Goal: Transaction & Acquisition: Purchase product/service

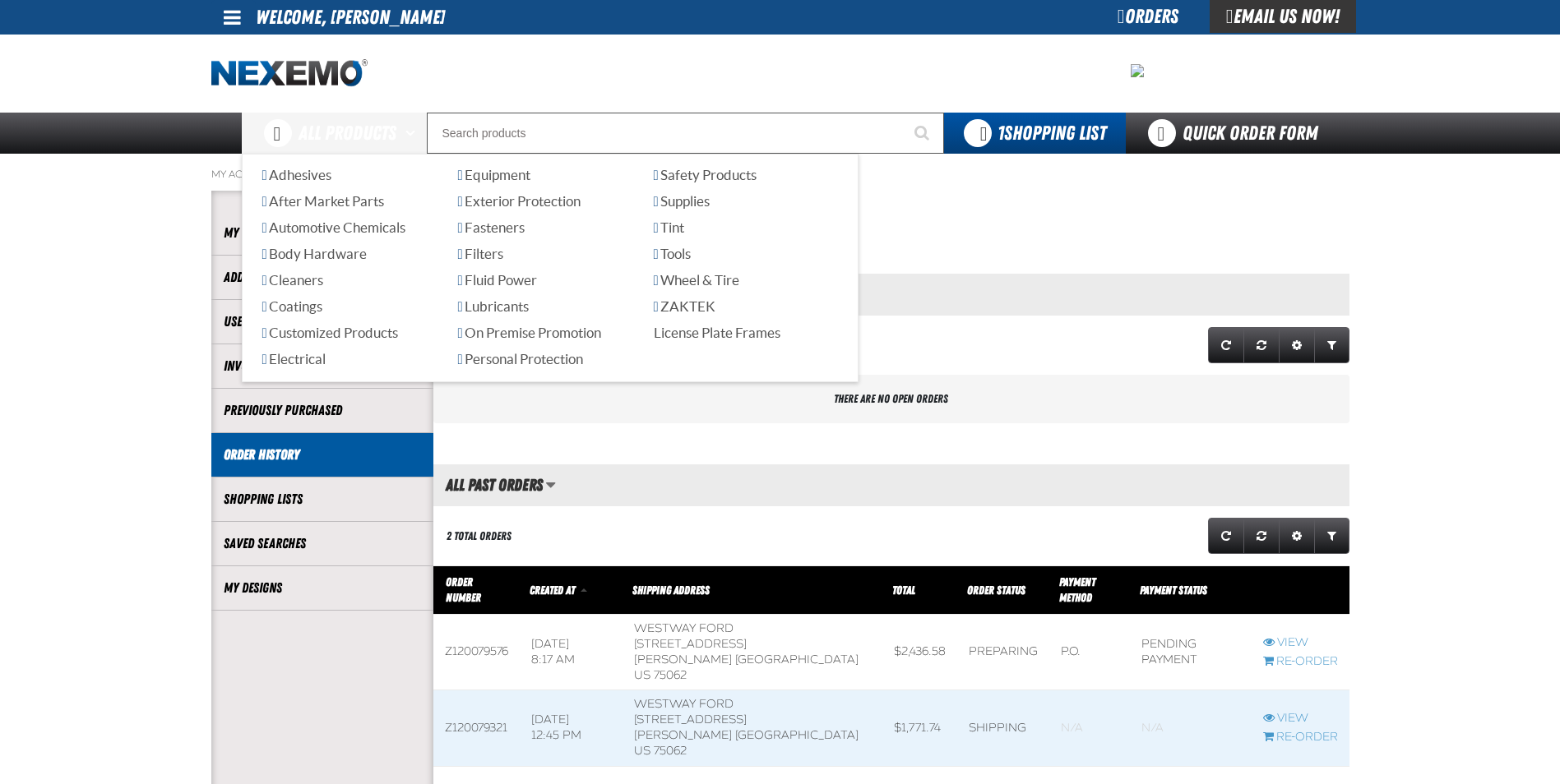
scroll to position [1, 1]
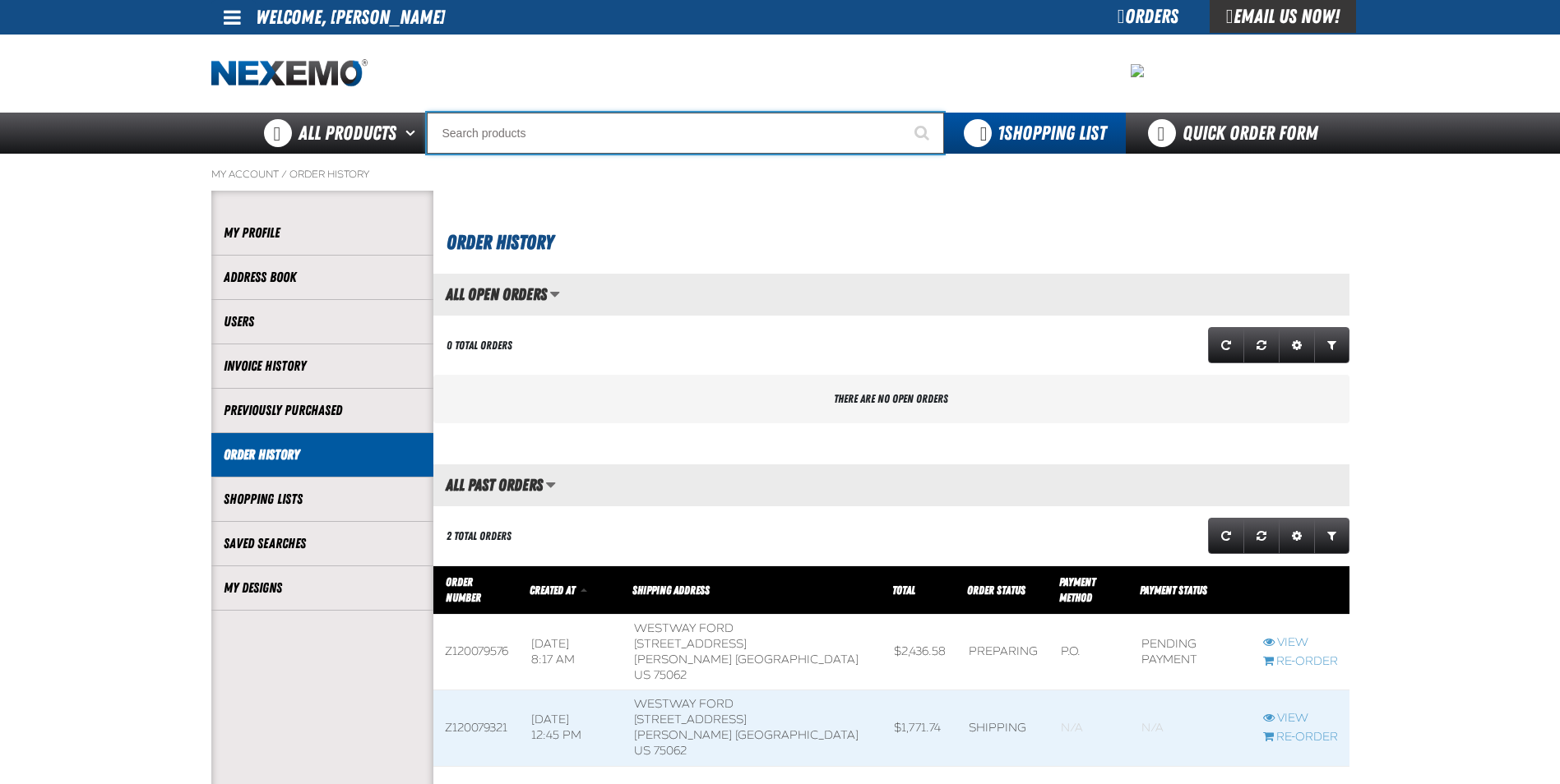
click at [609, 147] on input "Search" at bounding box center [685, 134] width 518 height 41
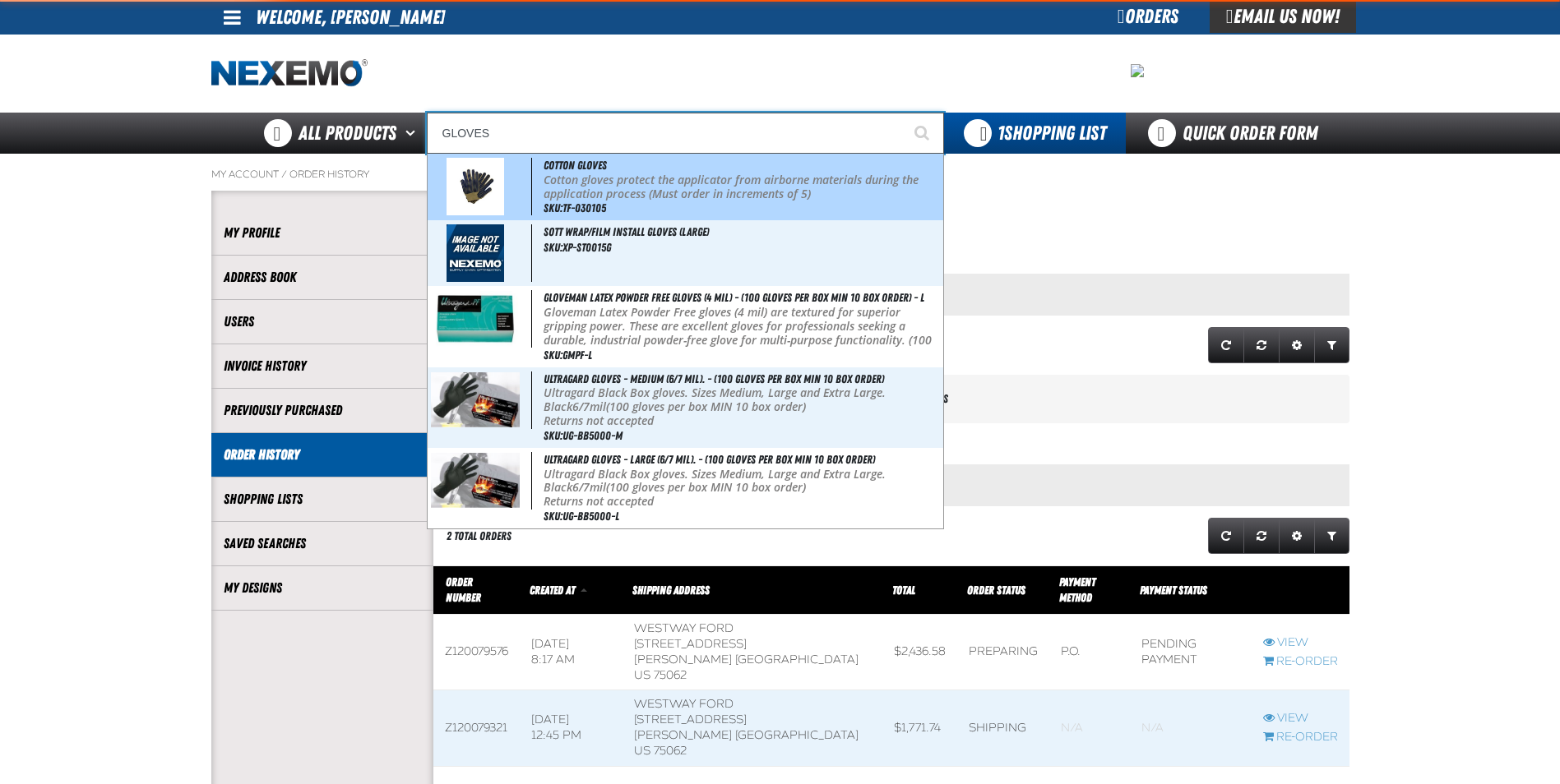
type input "Cotton Gloves"
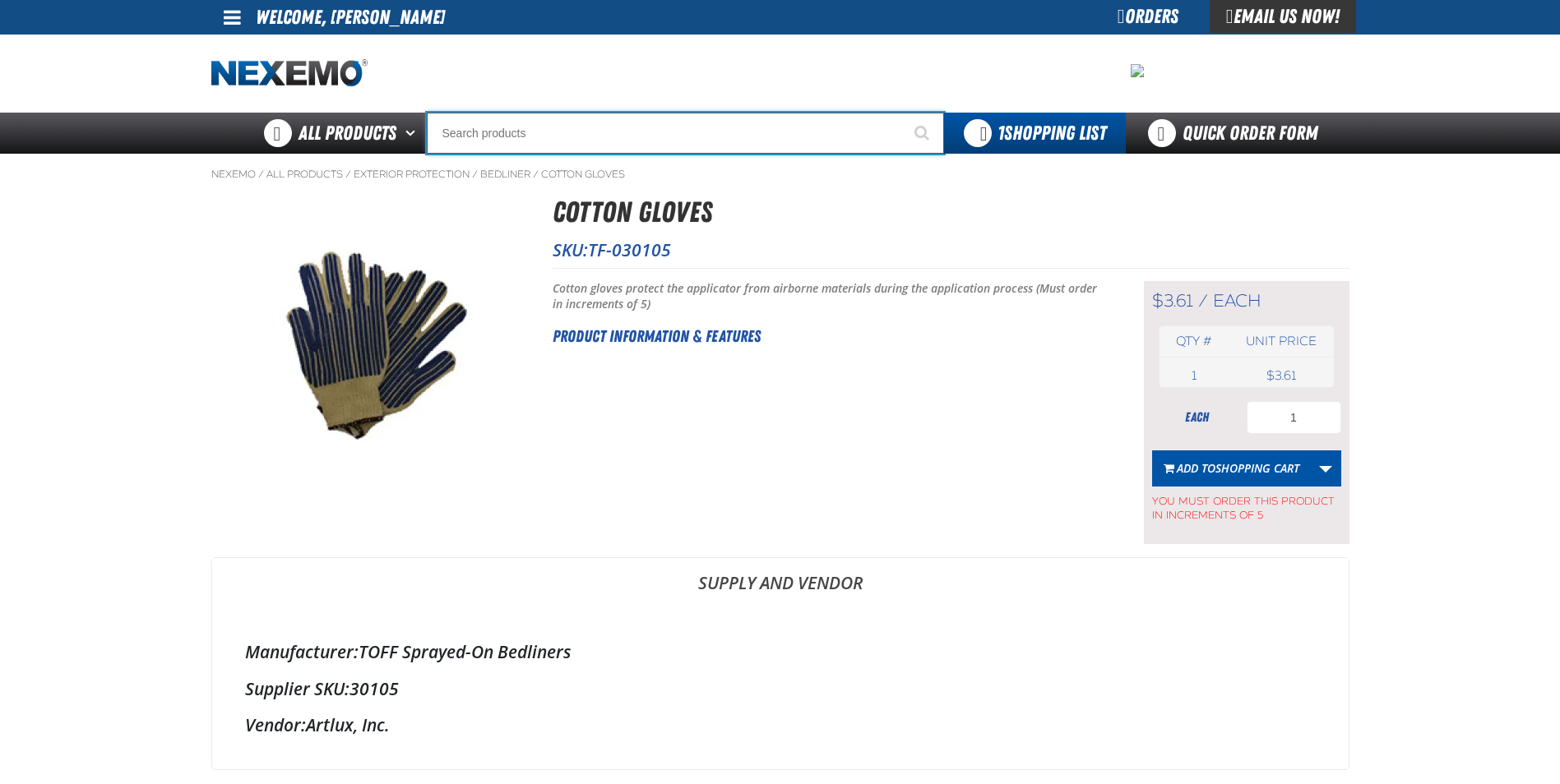
click at [554, 139] on input "Search" at bounding box center [685, 134] width 518 height 41
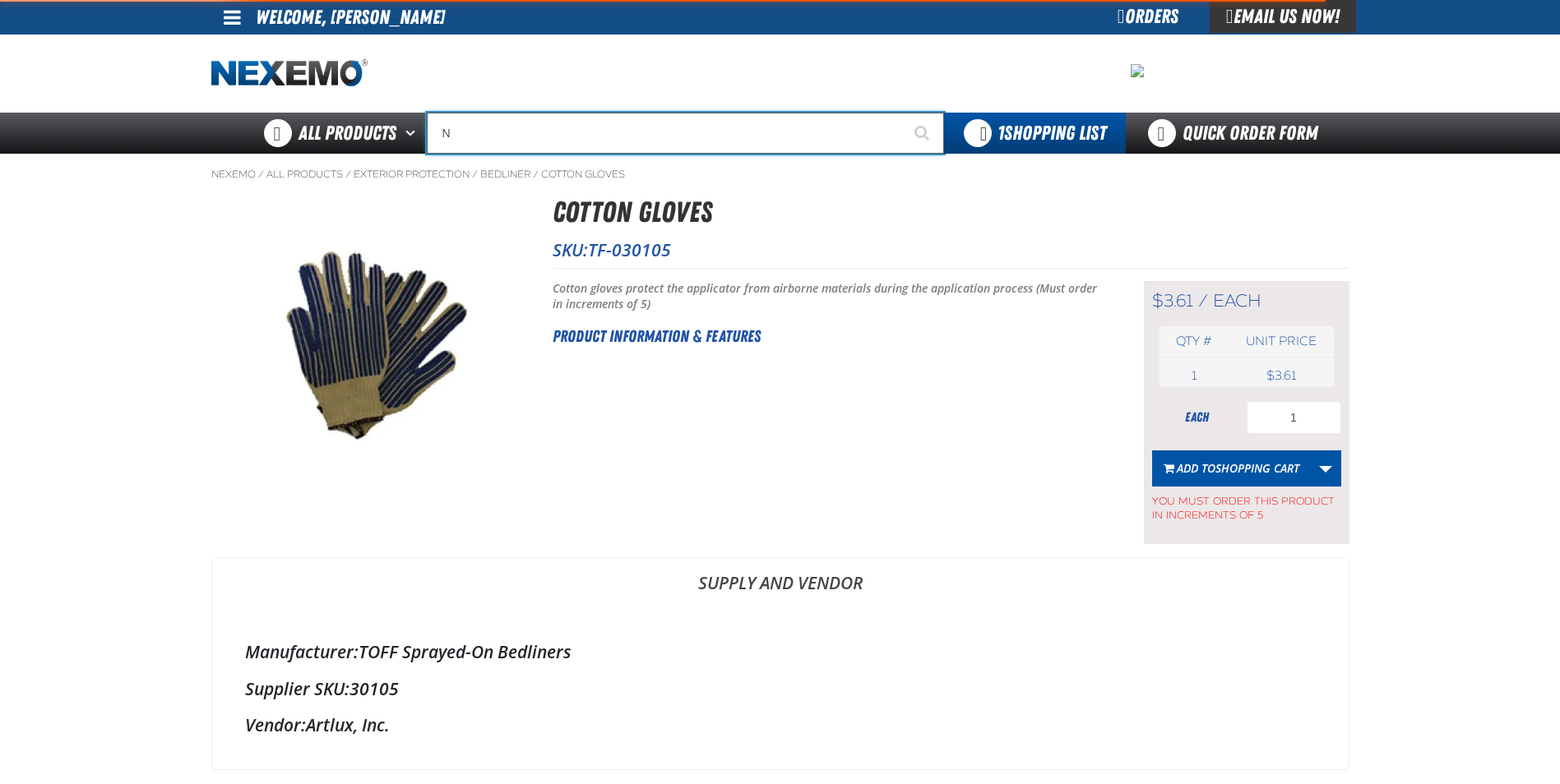
type input "NI"
type input "NISSAN"
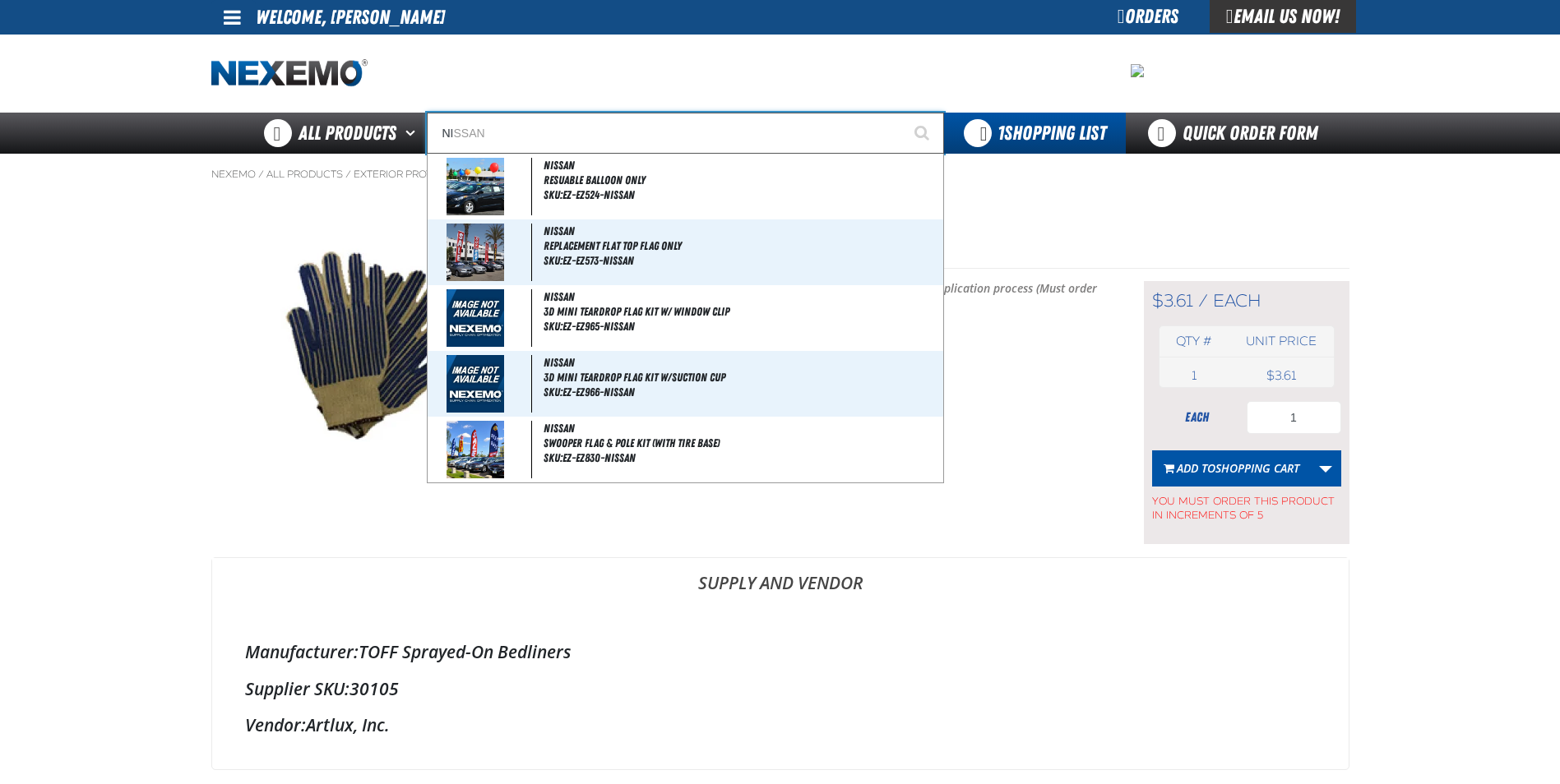
type input "NIT"
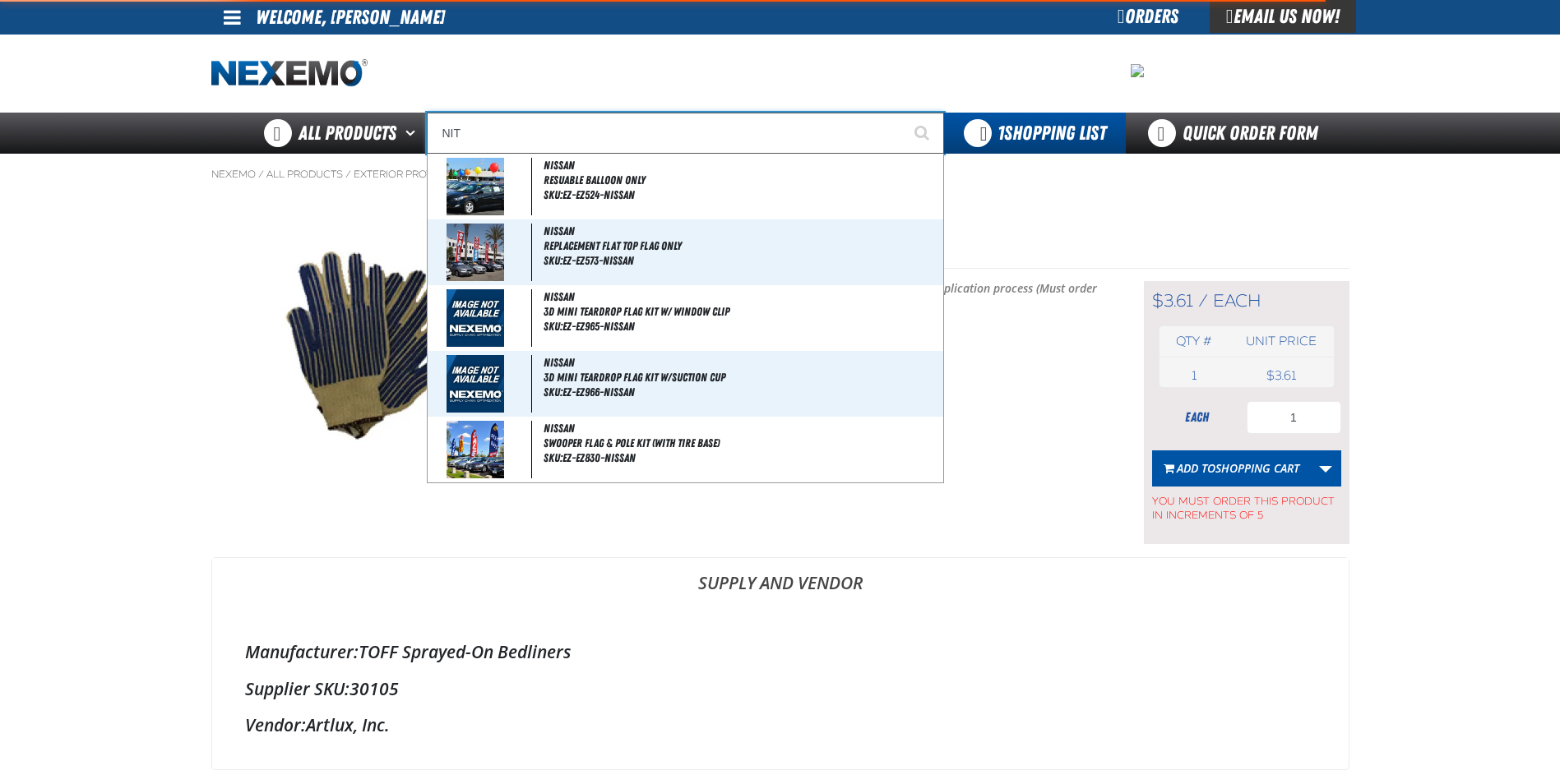
type input "NITrogen Machine Filter Kit"
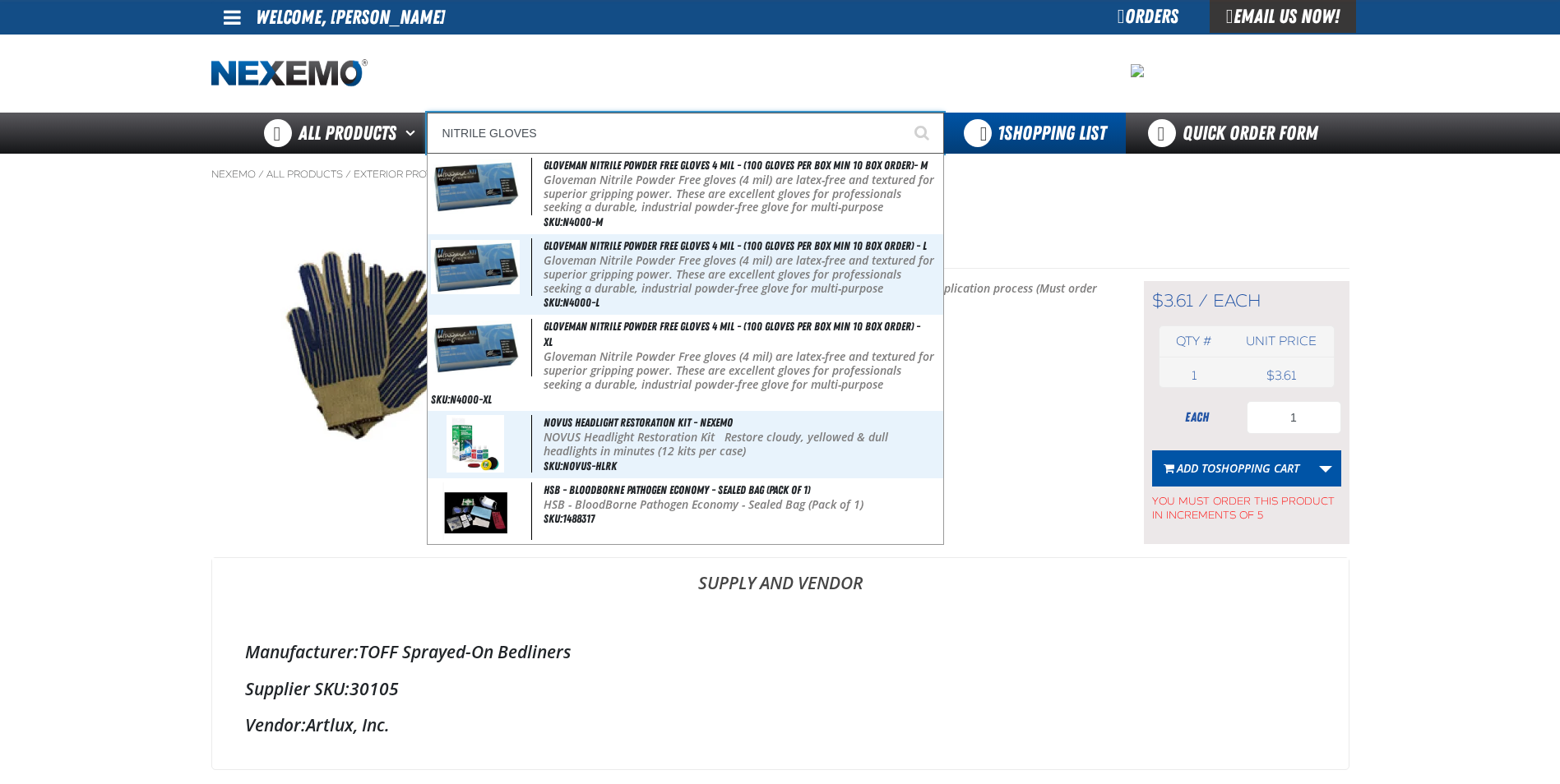
type input "NITRILE GLOVES"
click at [902, 113] on button "Start Searching" at bounding box center [923, 134] width 41 height 41
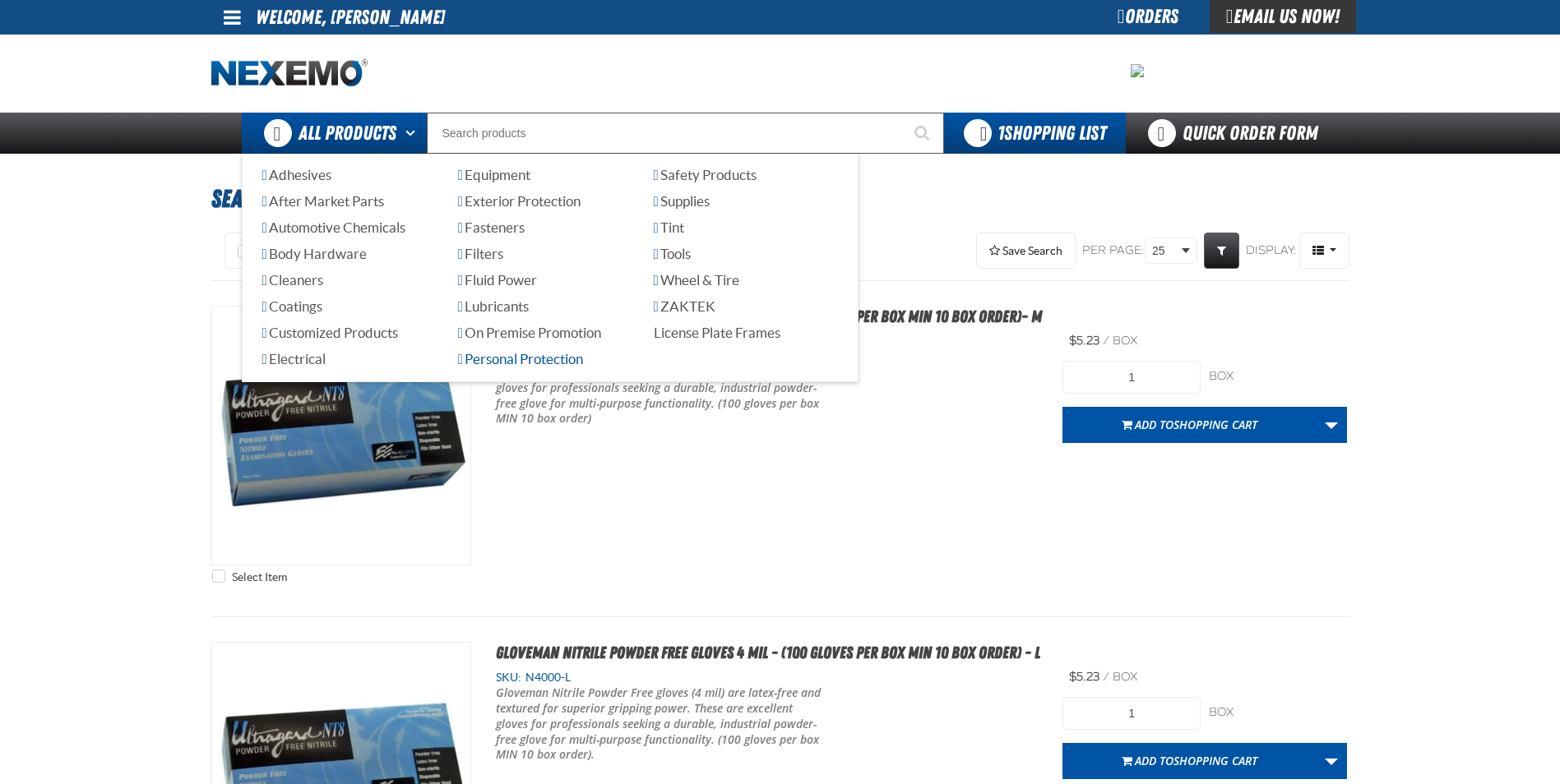
click at [480, 360] on span "Personal Protection" at bounding box center [520, 358] width 125 height 15
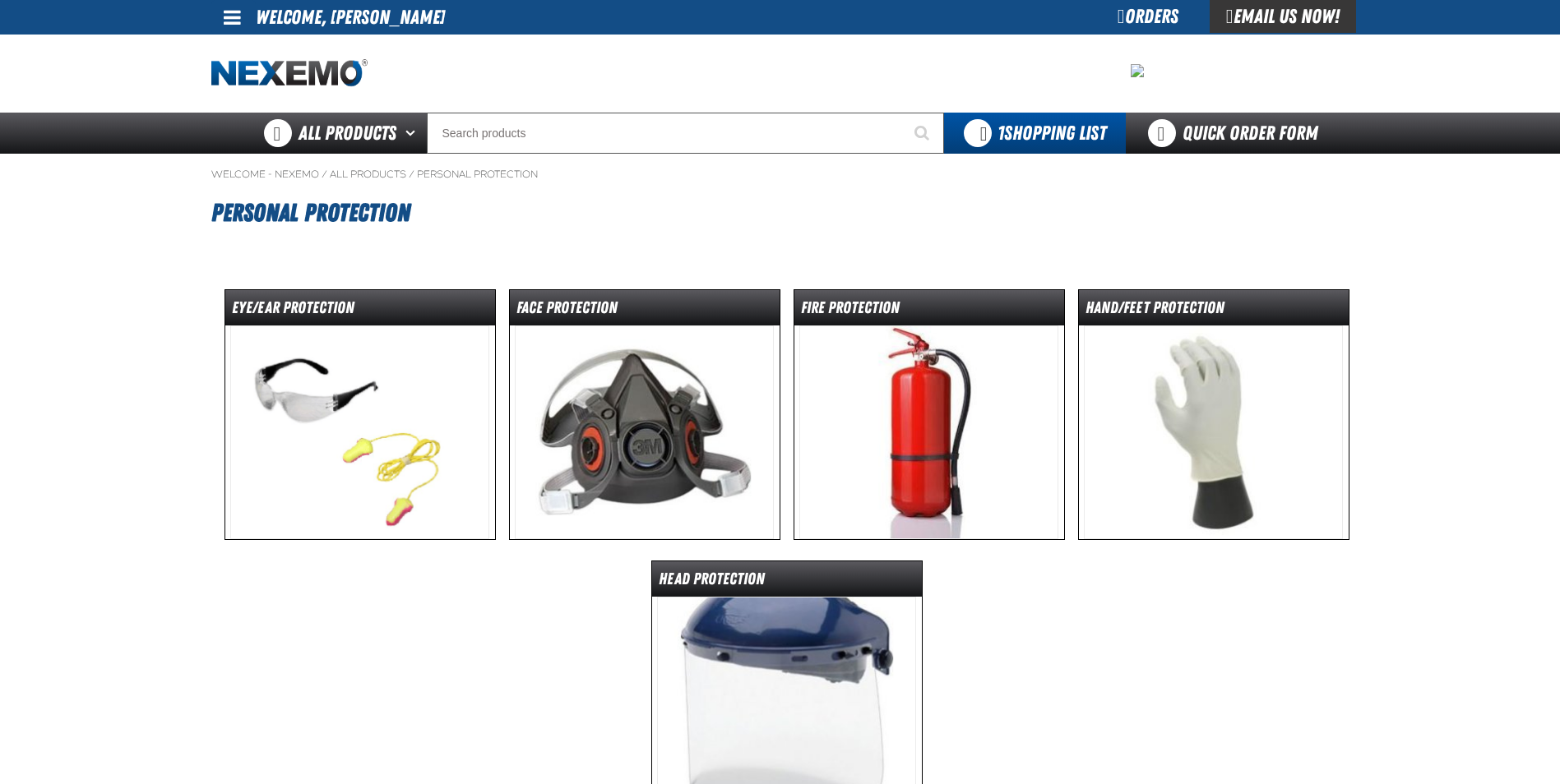
click at [1193, 457] on img at bounding box center [1213, 432] width 259 height 213
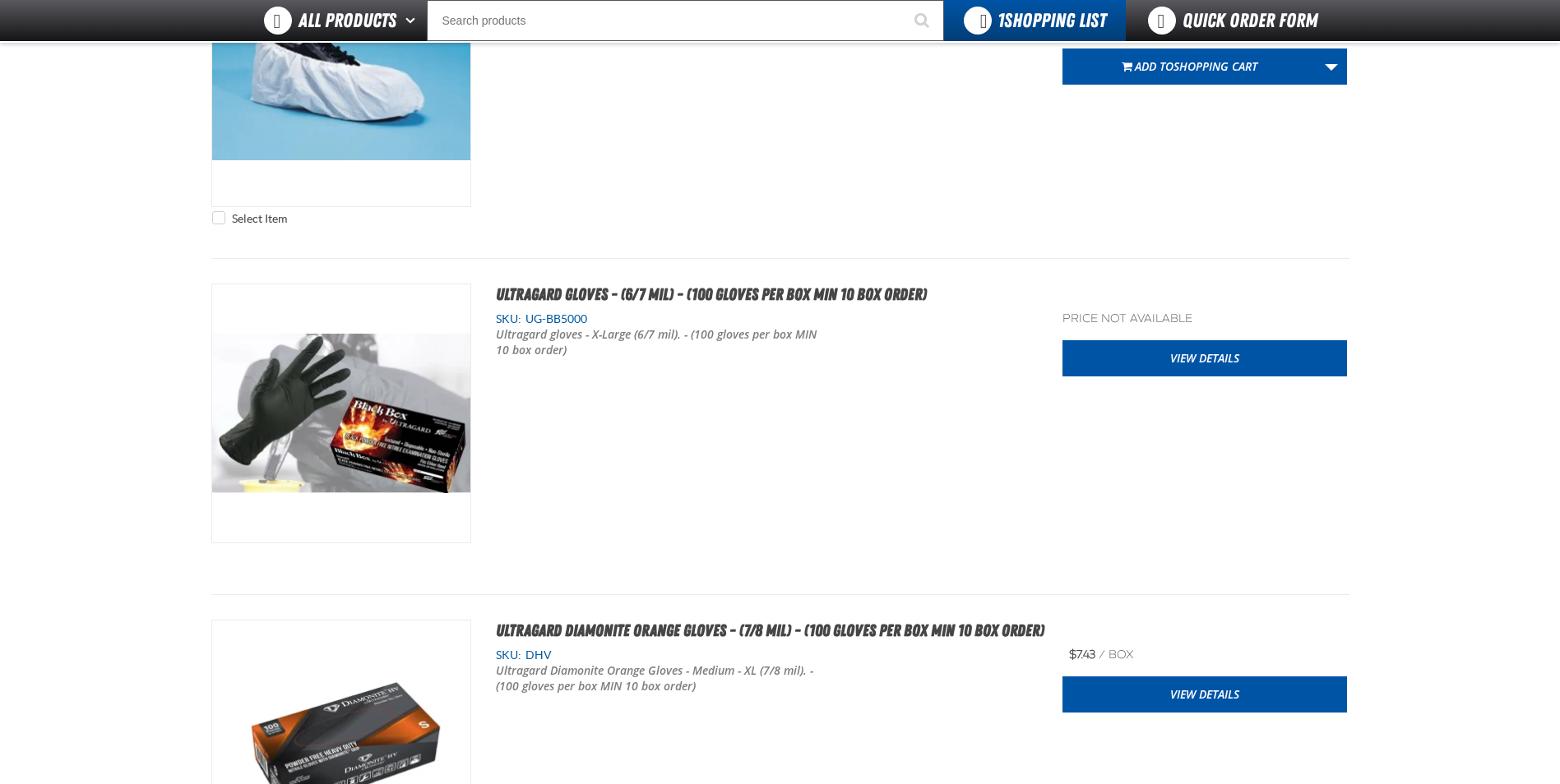
scroll to position [1727, 0]
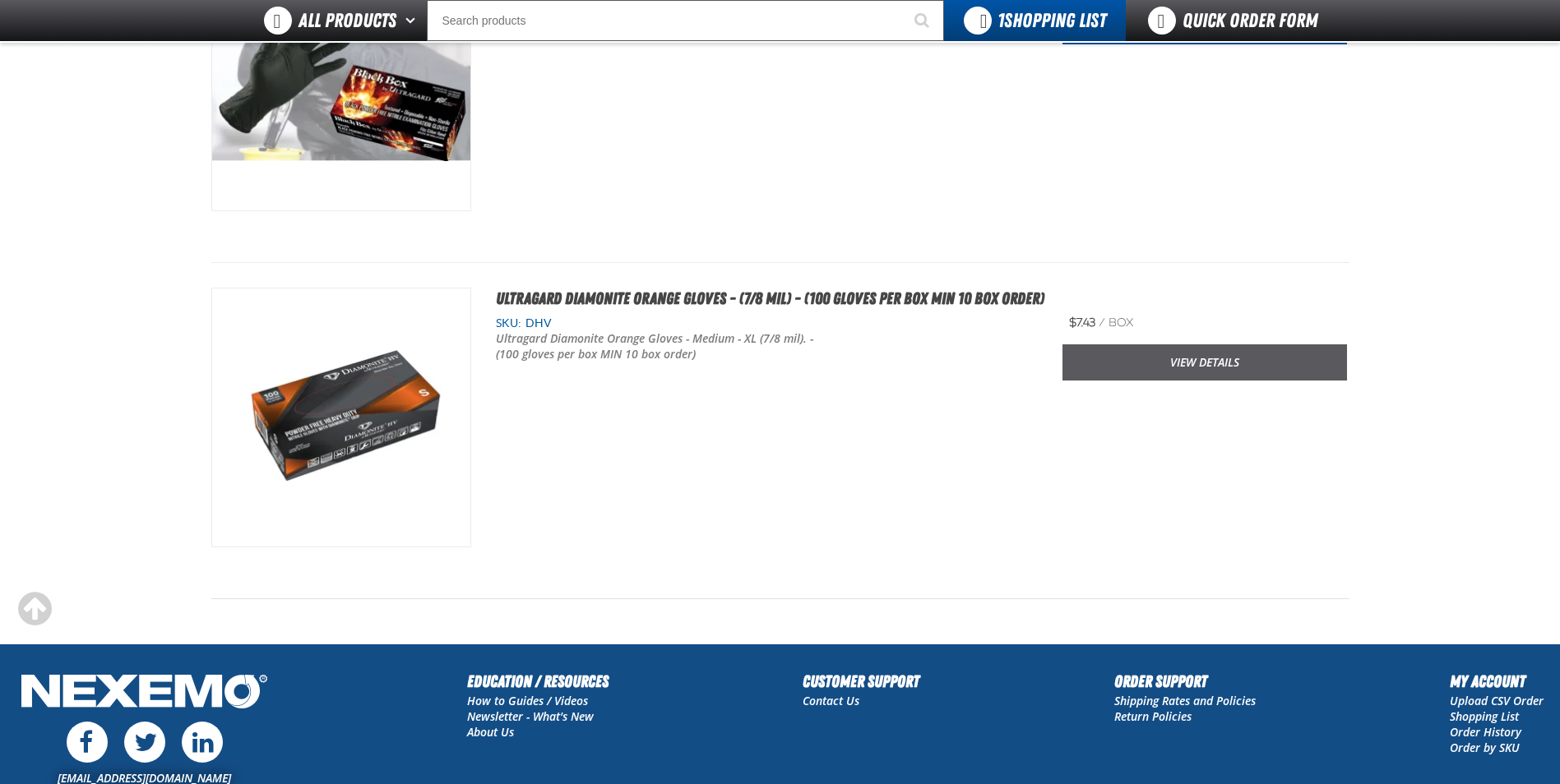
click at [1208, 366] on link "View Details" at bounding box center [1204, 362] width 284 height 36
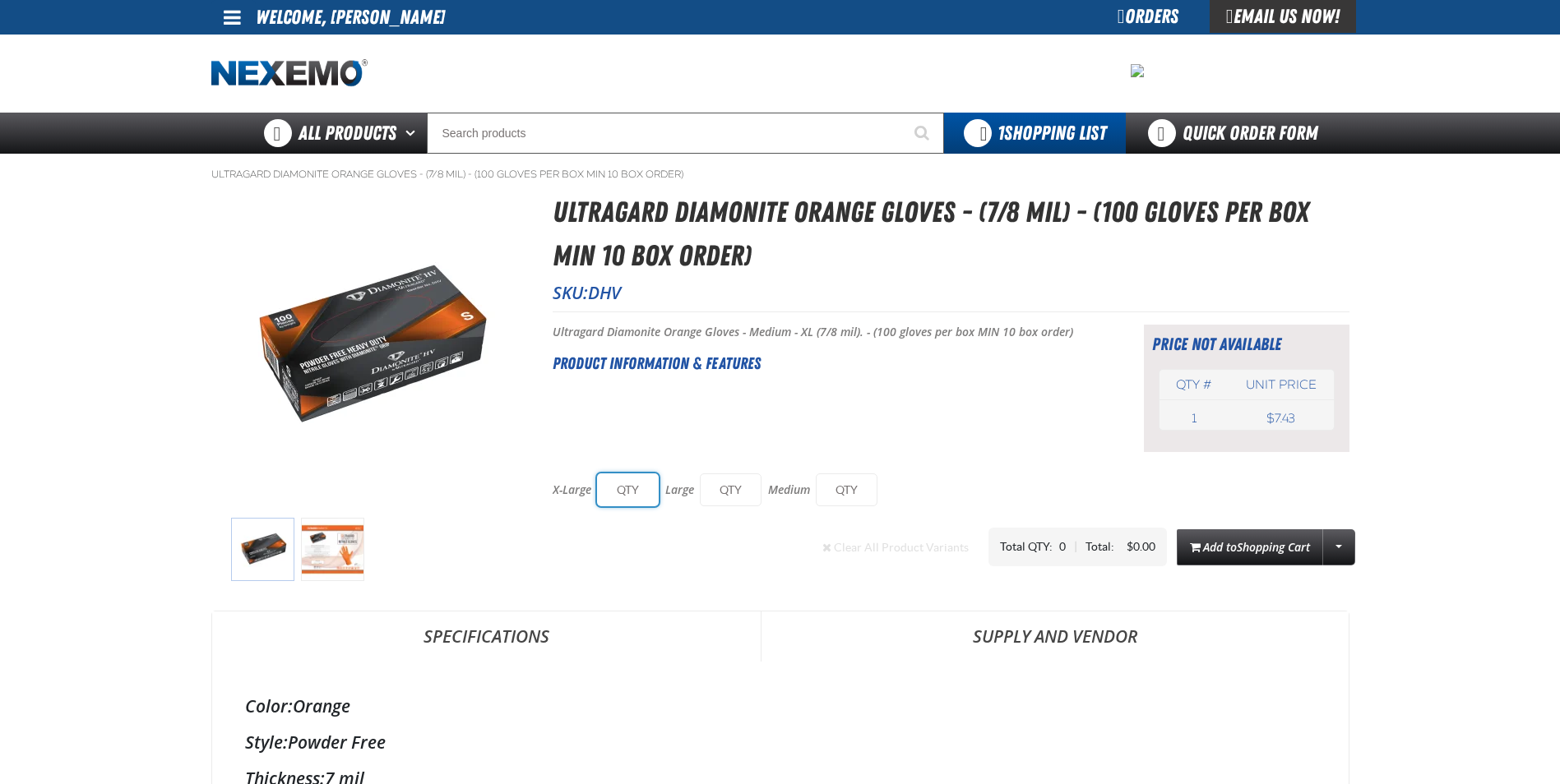
click at [632, 496] on input "text" at bounding box center [627, 490] width 62 height 33
type input "10"
click at [733, 501] on input "text" at bounding box center [730, 490] width 62 height 33
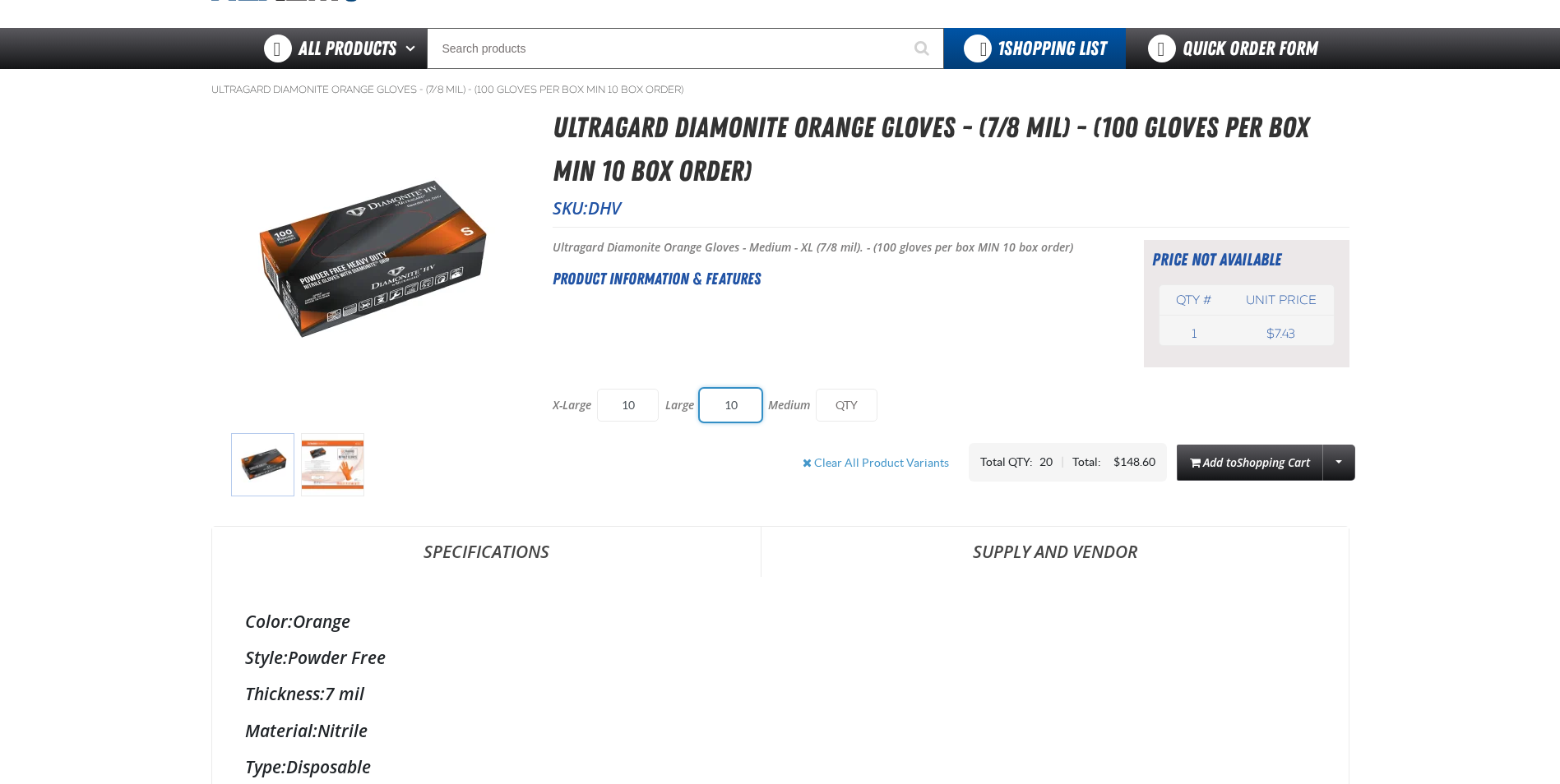
scroll to position [83, 0]
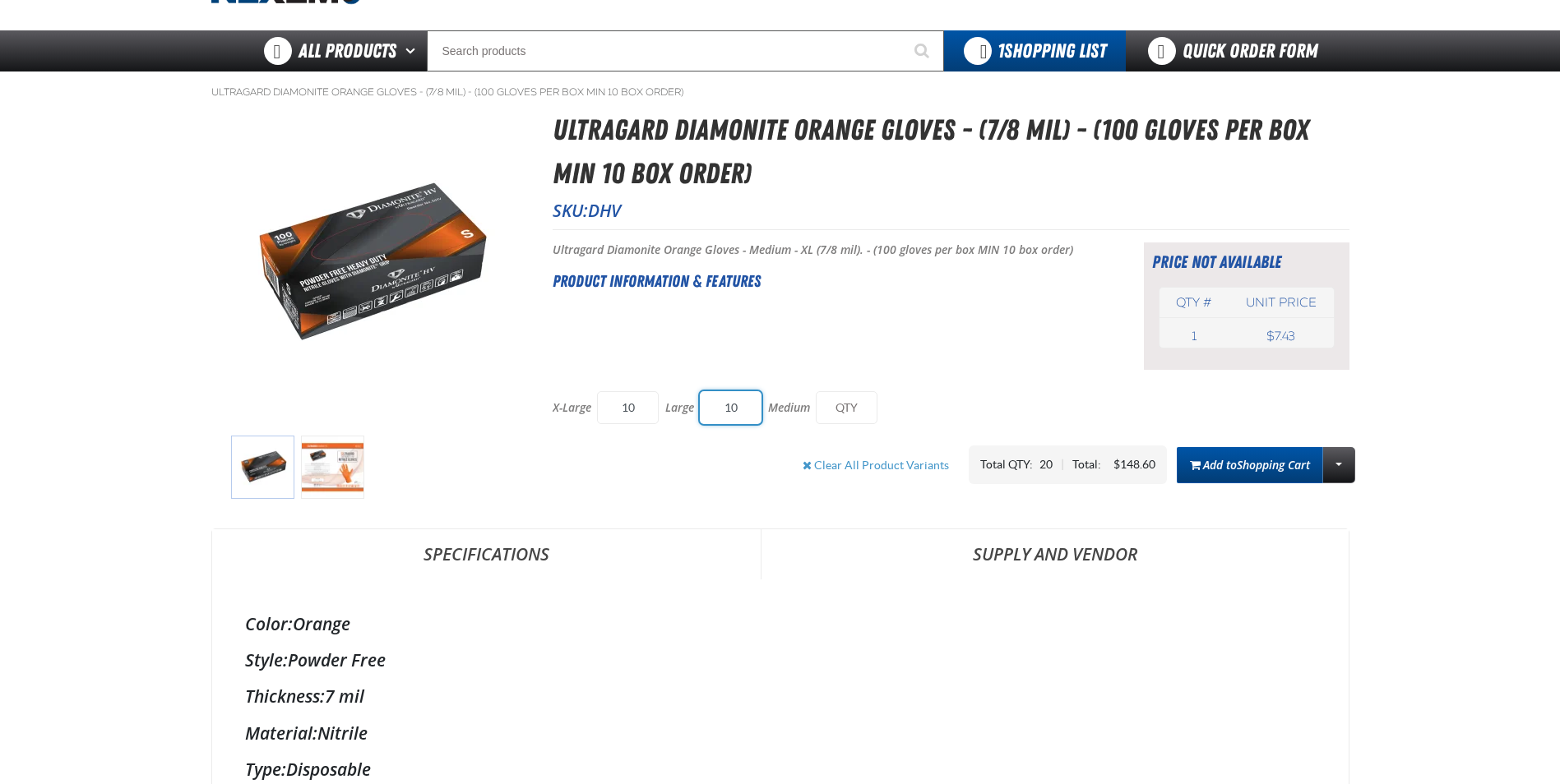
type input "10"
click at [1241, 460] on span "Shopping Cart" at bounding box center [1274, 465] width 74 height 15
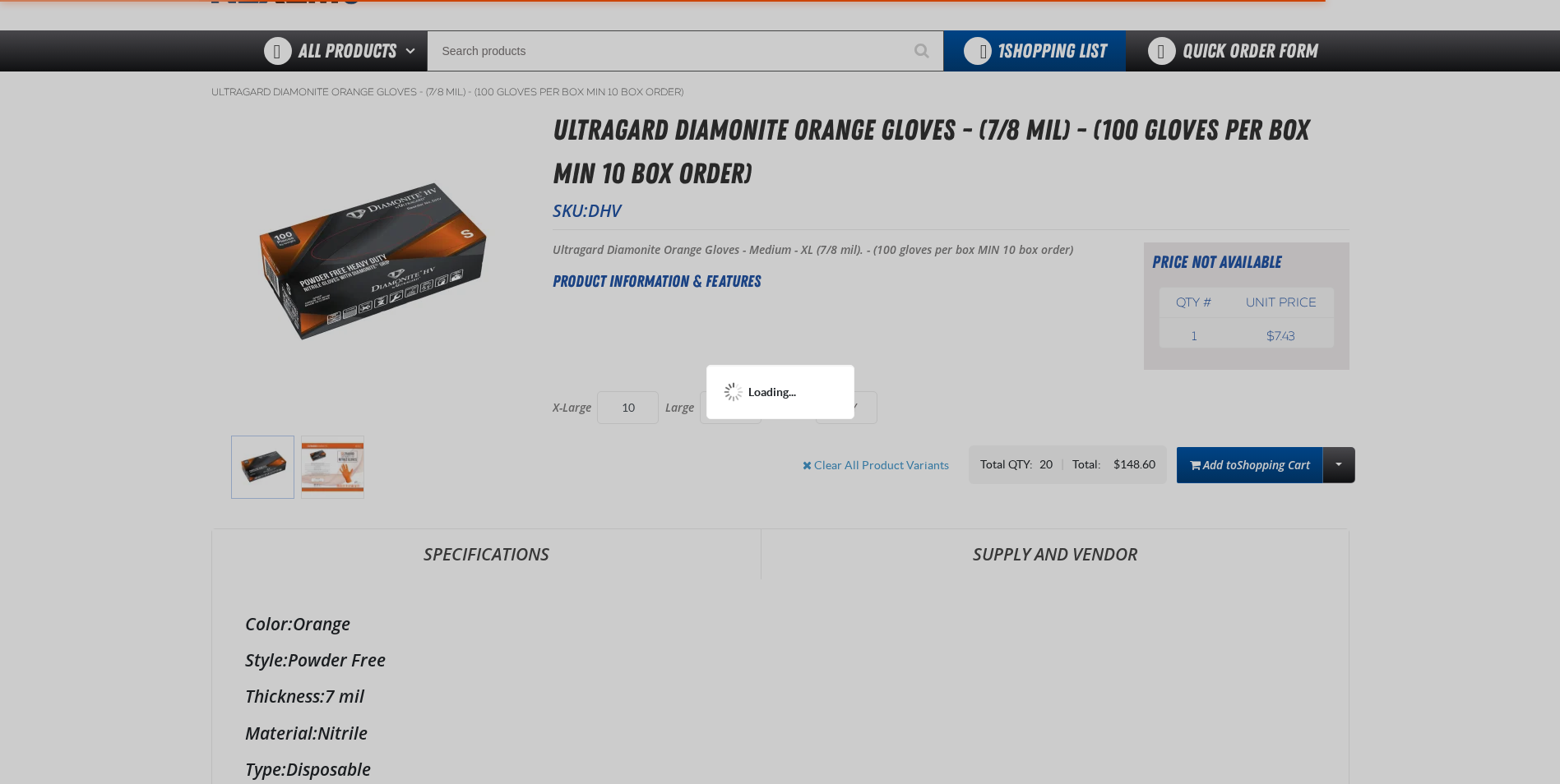
type input "10"
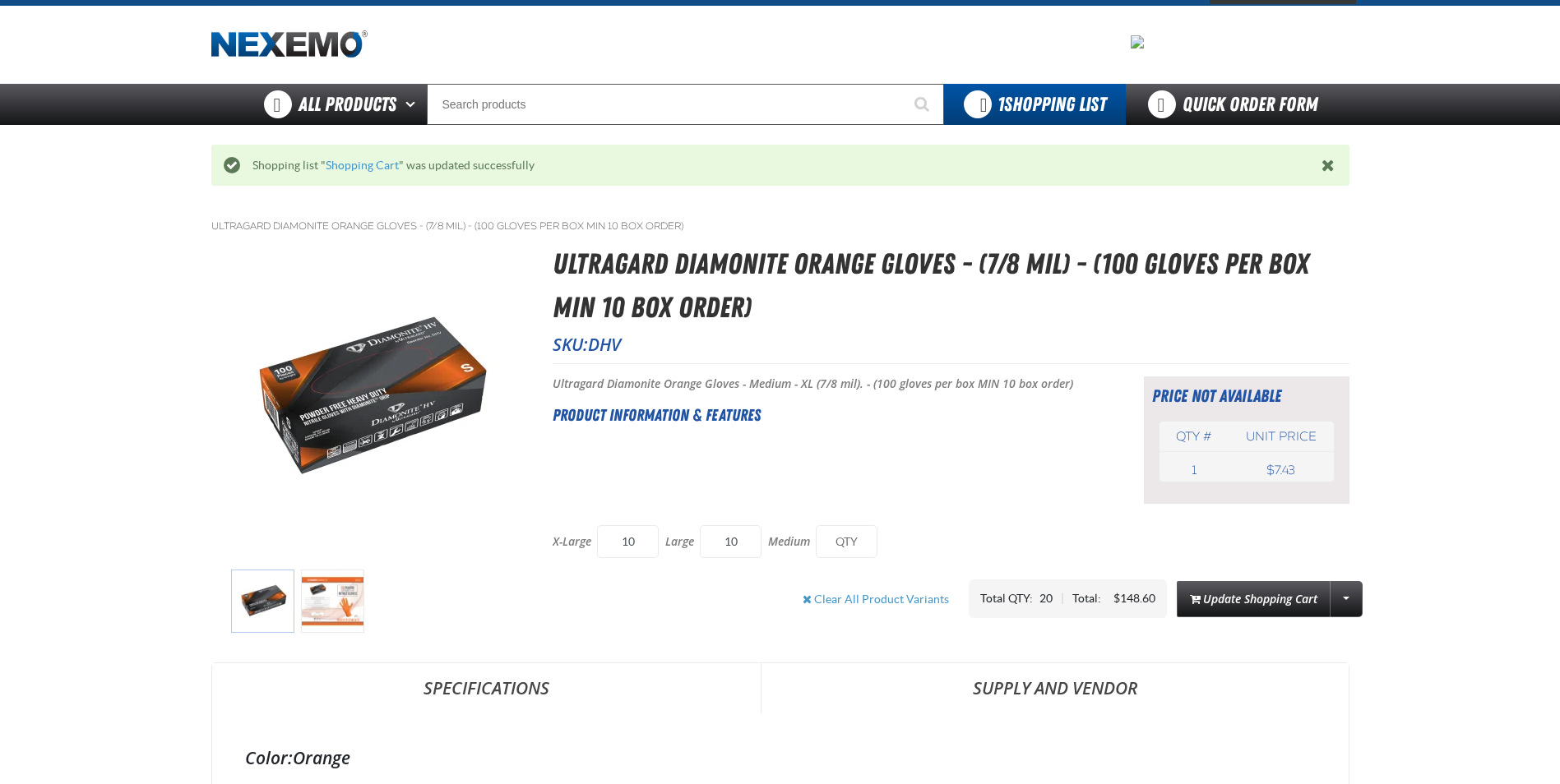
scroll to position [0, 0]
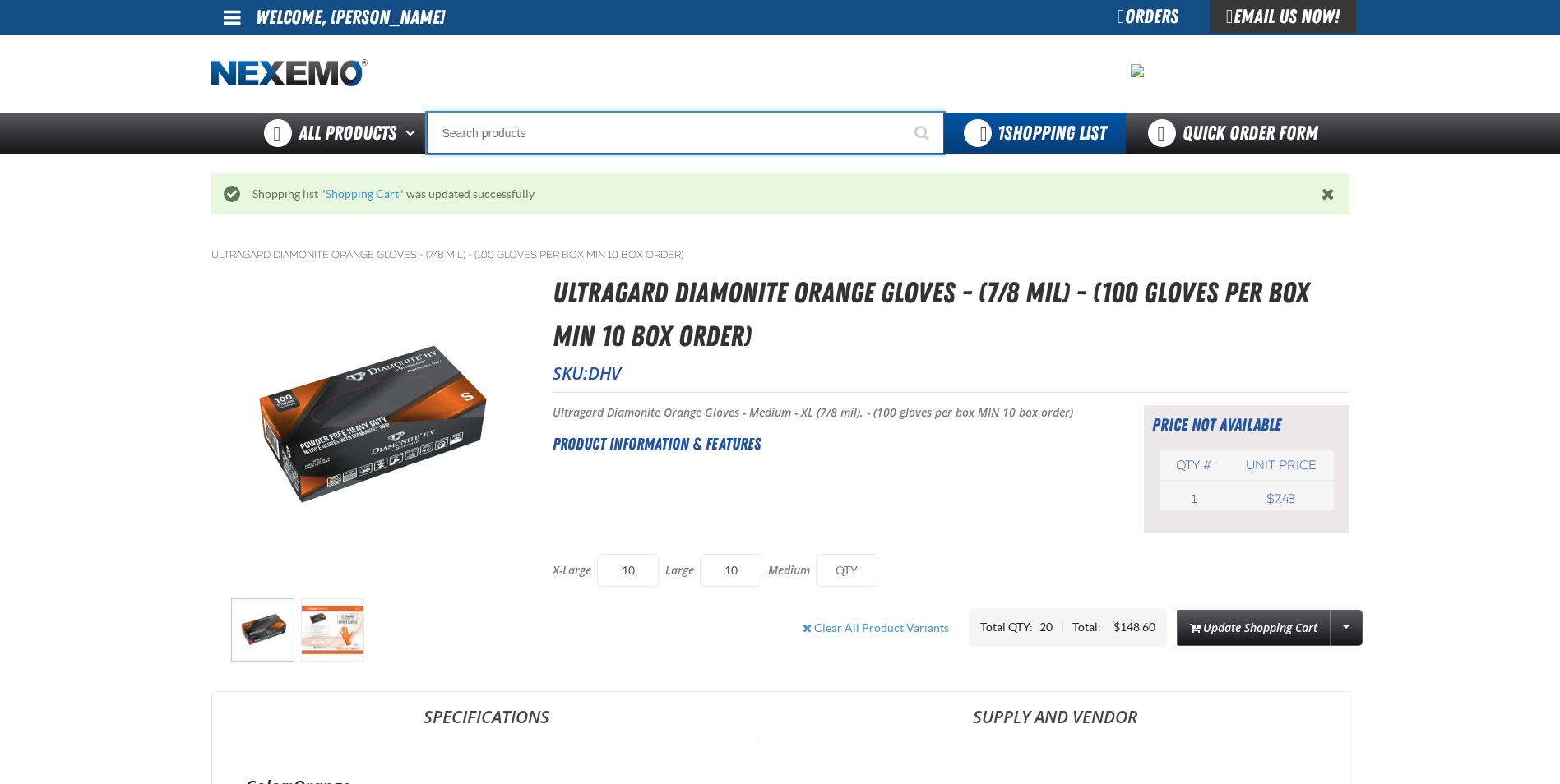
click at [517, 134] on input "Search" at bounding box center [685, 134] width 518 height 41
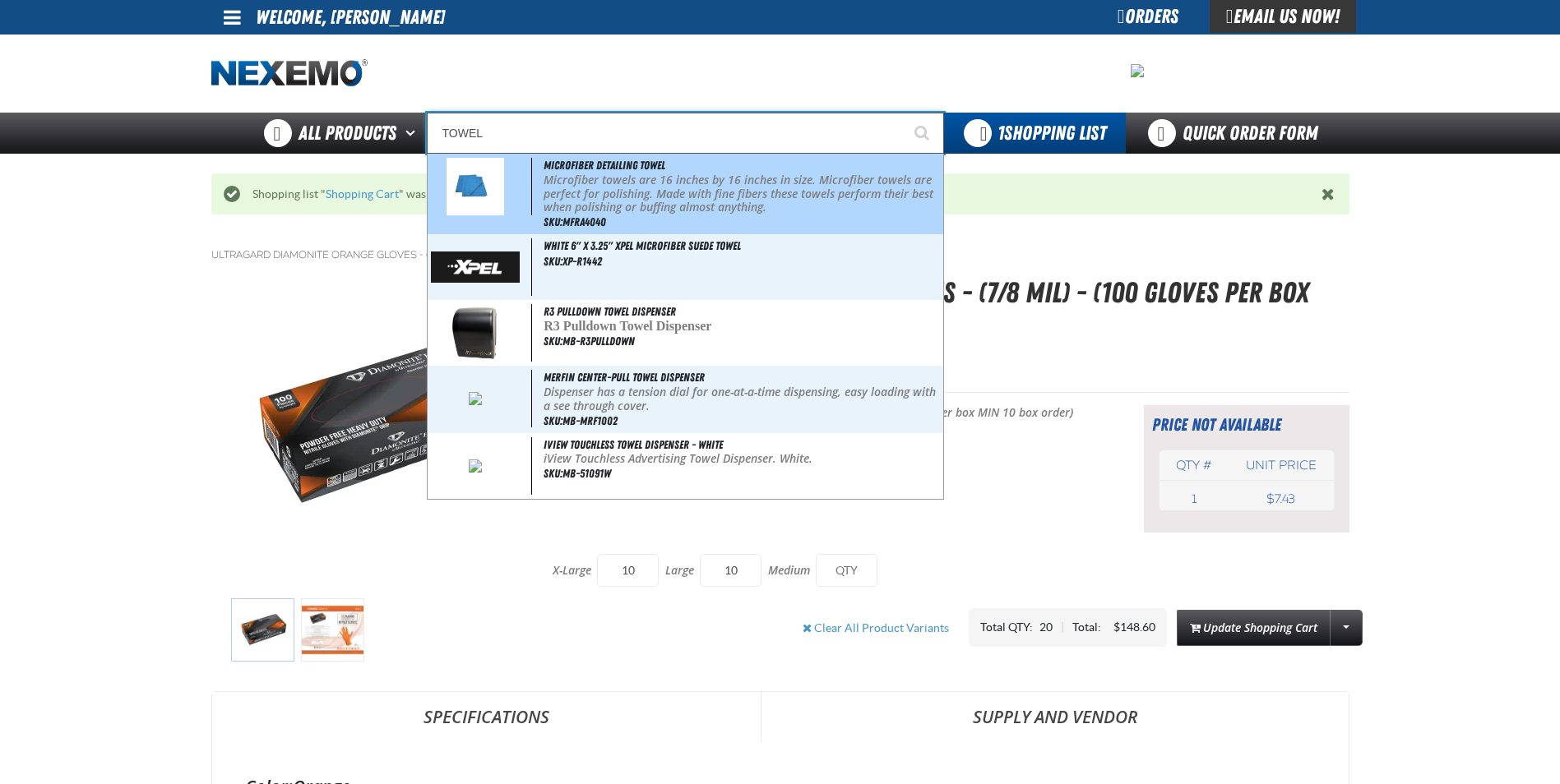
click at [637, 202] on p "Microfiber towels are 16 inches by 16 inches in size. Microfiber towels are per…" at bounding box center [741, 194] width 396 height 41
type input "Microfiber Detailing Towel"
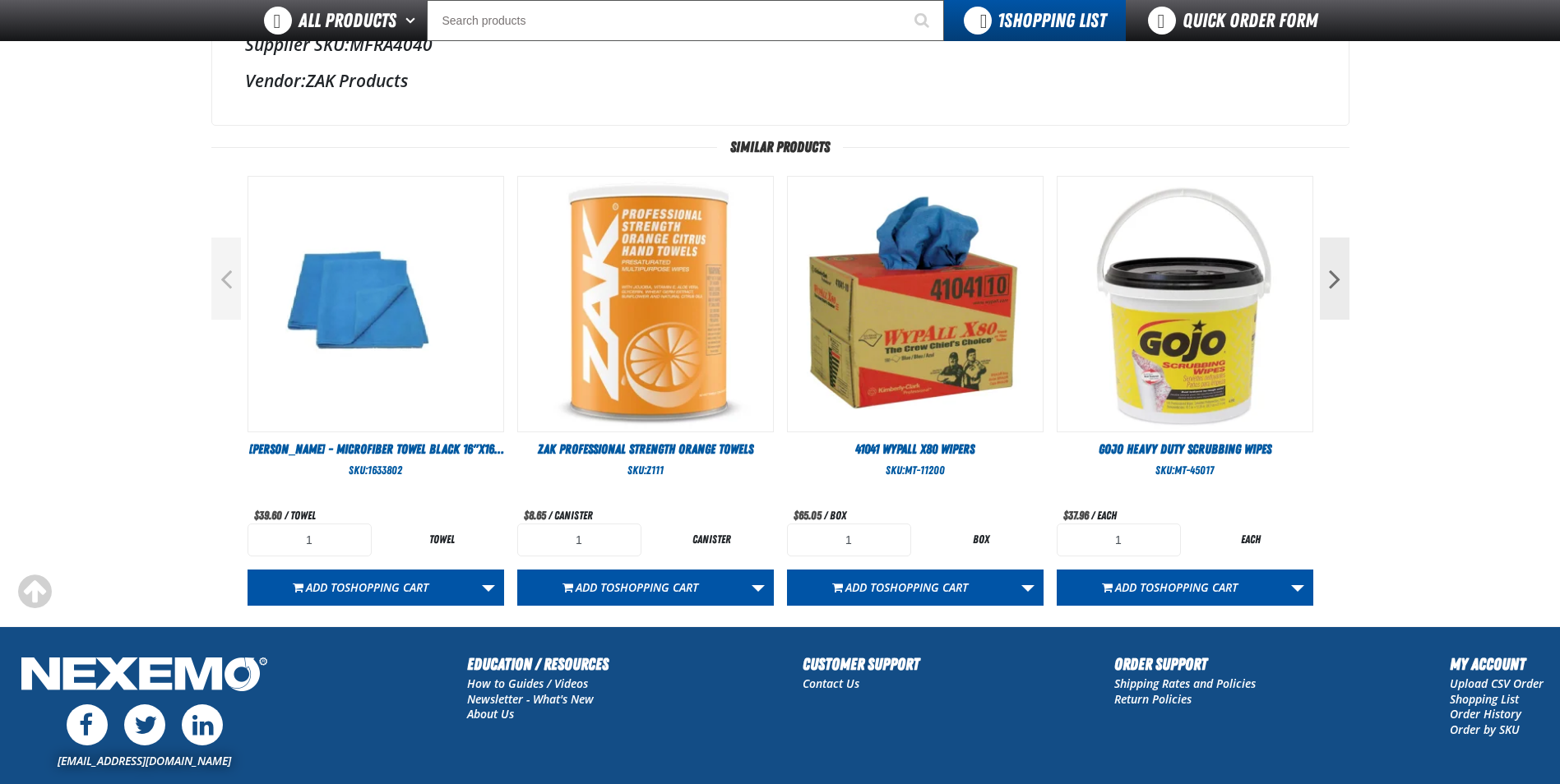
scroll to position [576, 0]
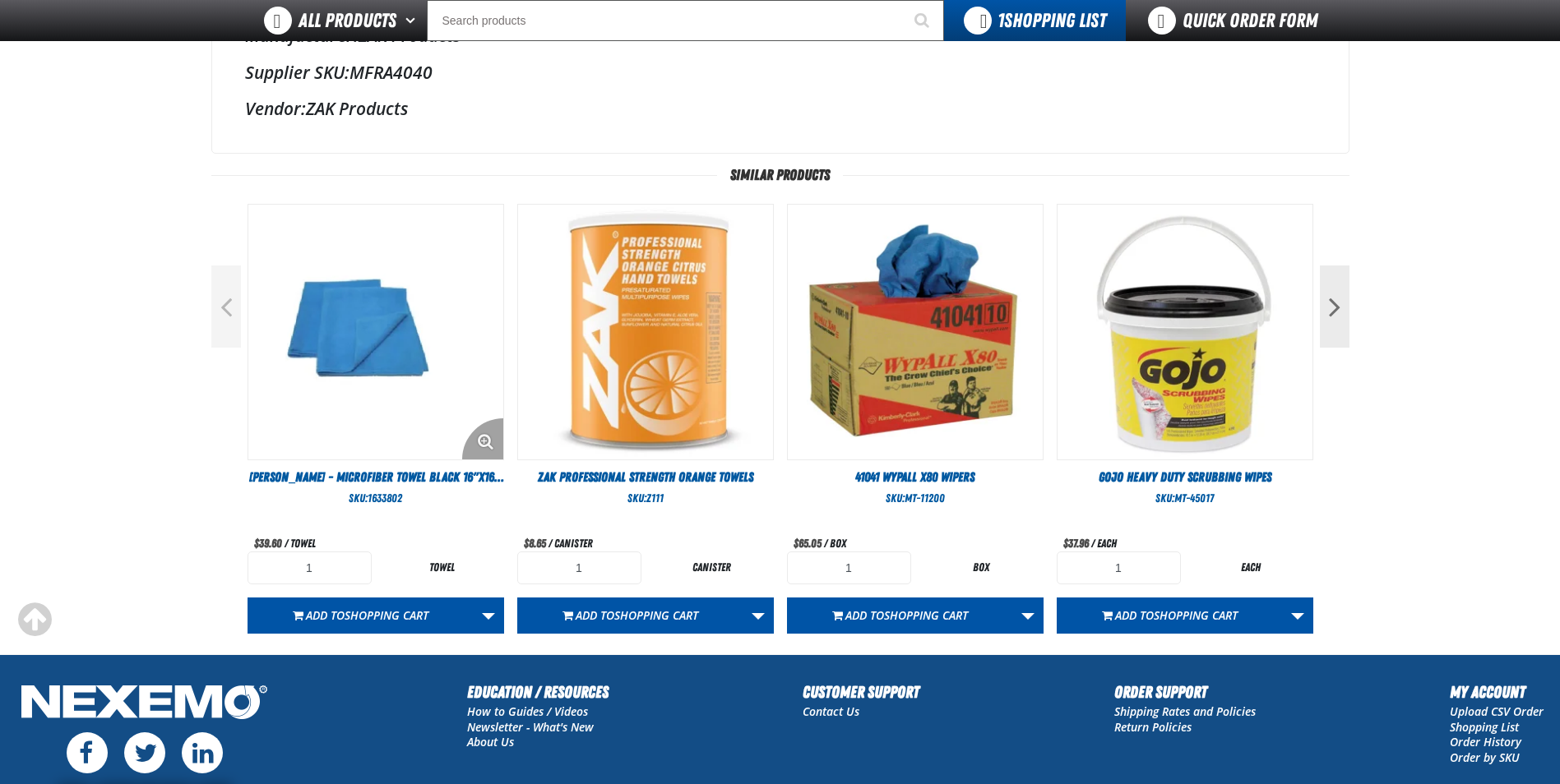
click at [372, 410] on img at bounding box center [376, 332] width 255 height 255
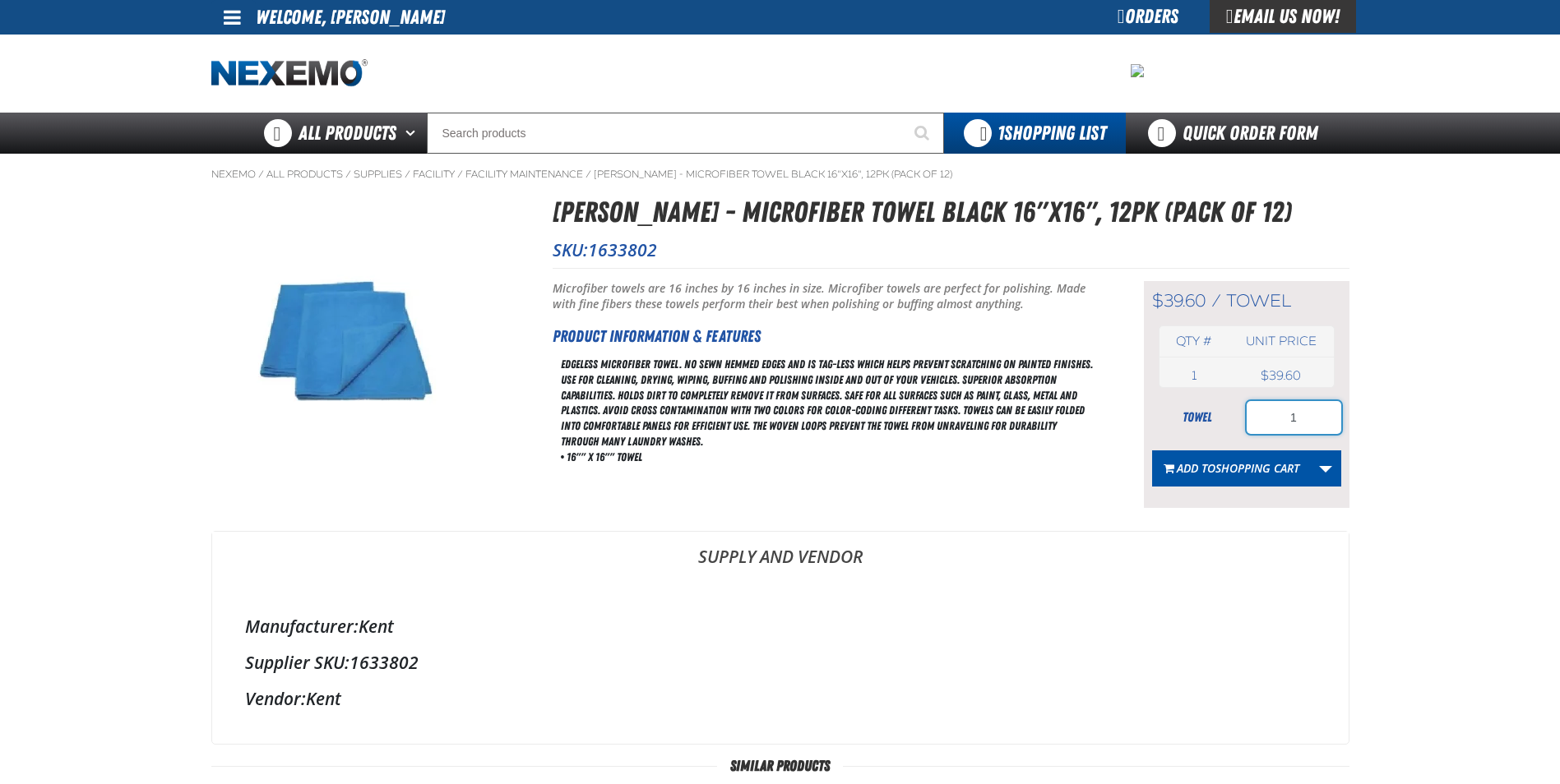
drag, startPoint x: 1306, startPoint y: 413, endPoint x: 1250, endPoint y: 423, distance: 56.9
click at [1250, 423] on input "1" at bounding box center [1294, 417] width 94 height 33
type input "2"
type input "4"
click at [1236, 466] on span "Shopping Cart" at bounding box center [1257, 467] width 83 height 15
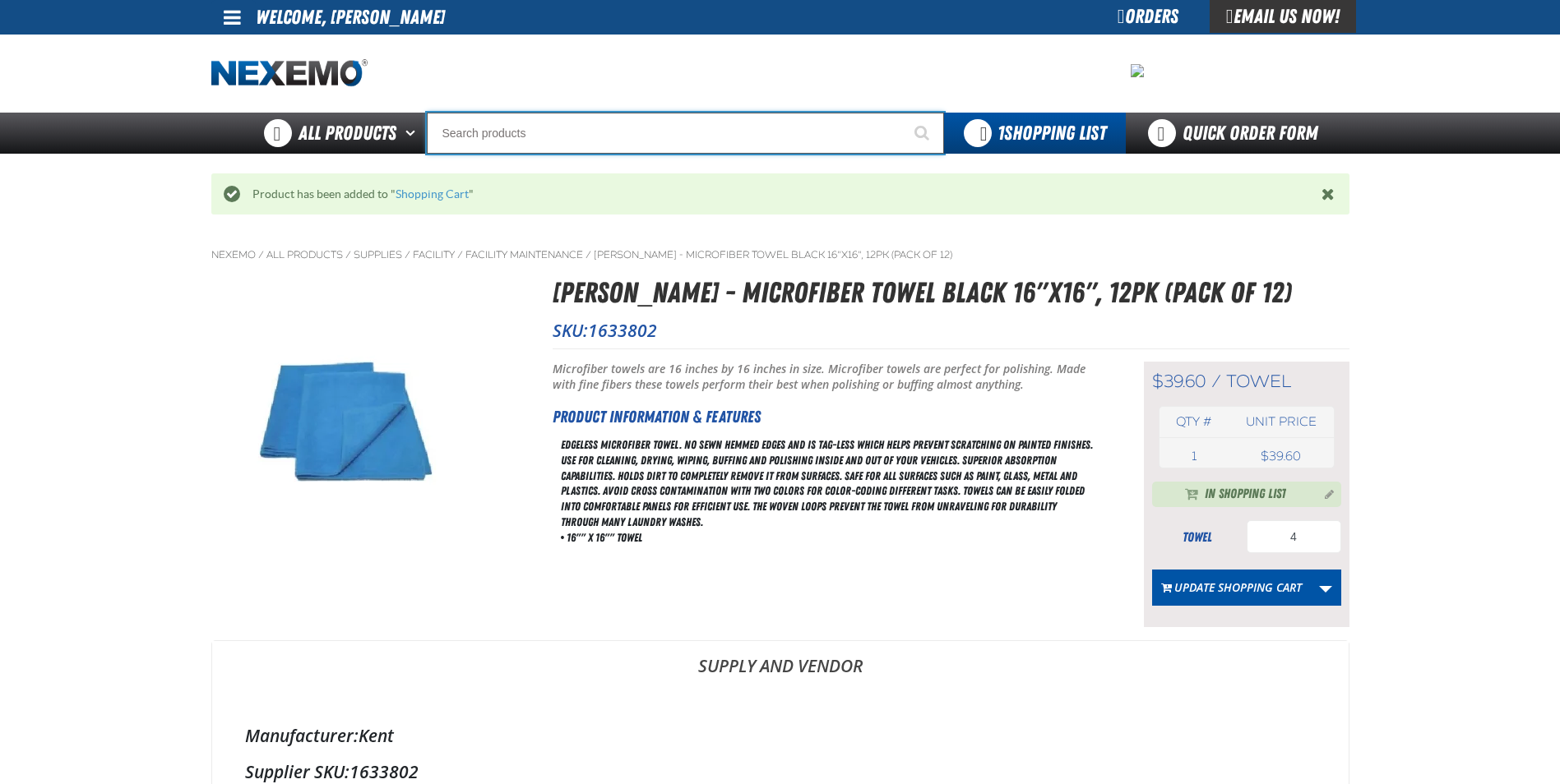
click at [647, 138] on input "Search" at bounding box center [685, 134] width 518 height 41
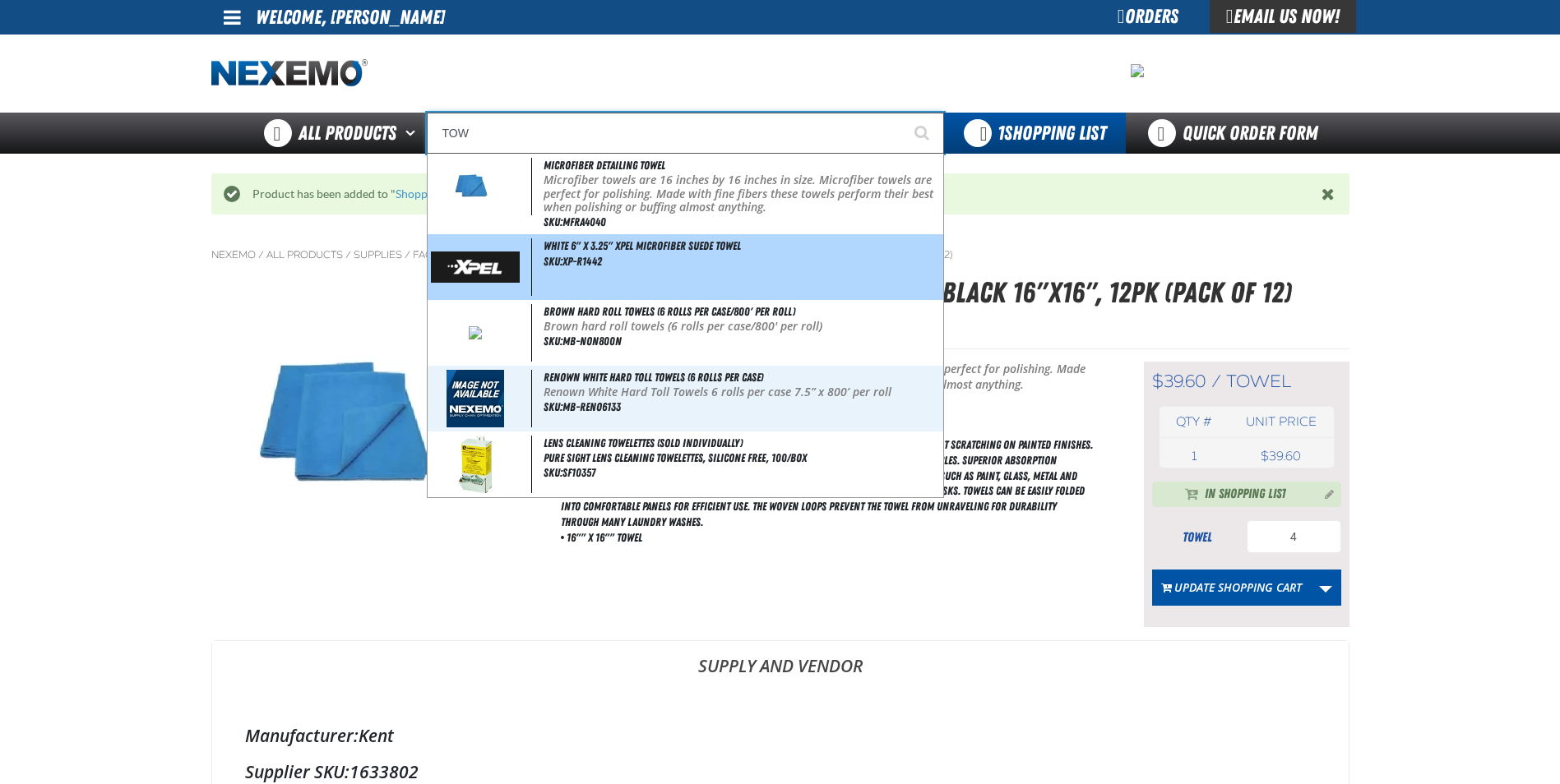
click at [568, 217] on span "SKU:MFRA4040" at bounding box center [575, 222] width 63 height 13
type input "Microfiber Detailing Towel"
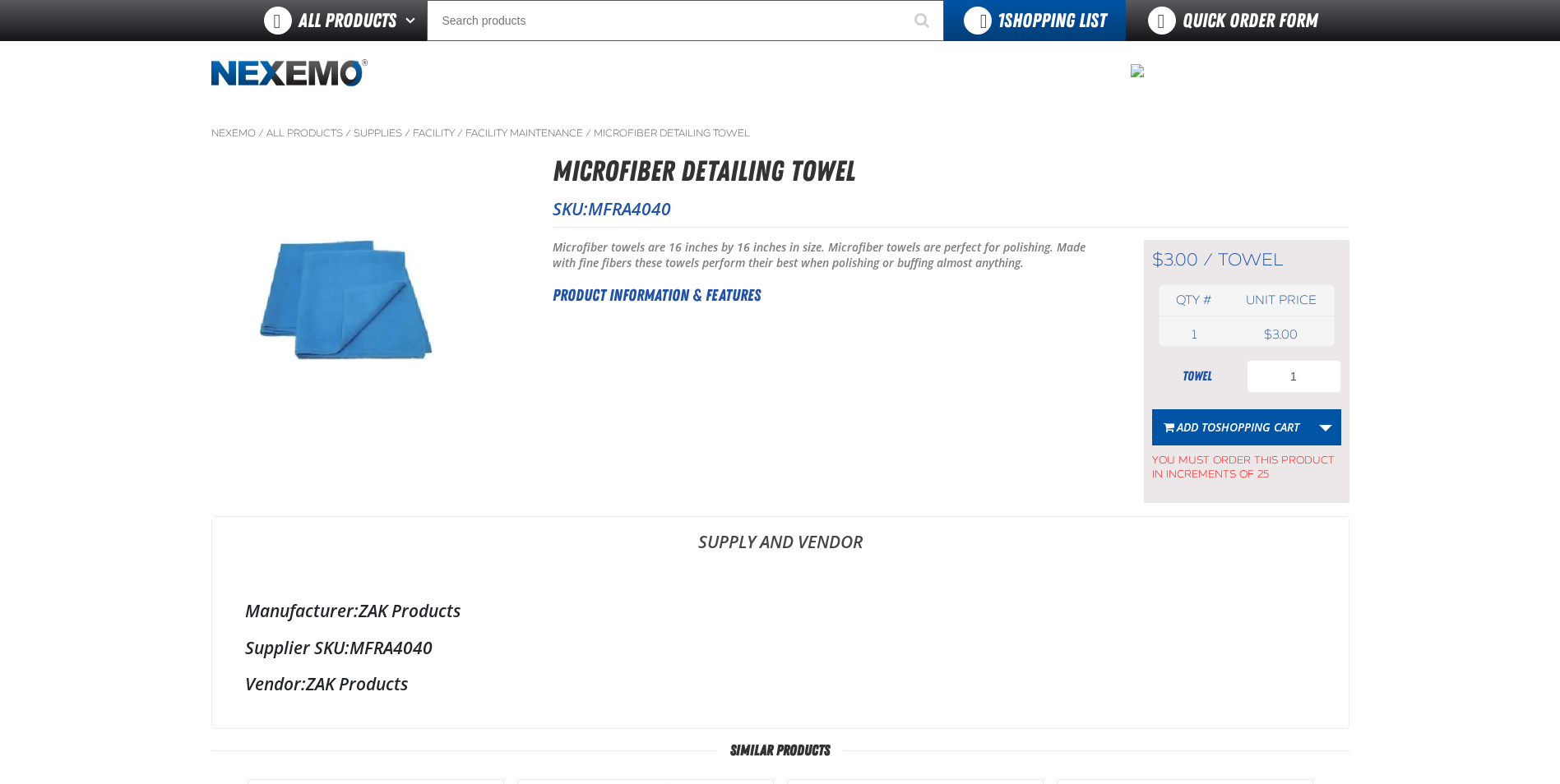
scroll to position [493, 0]
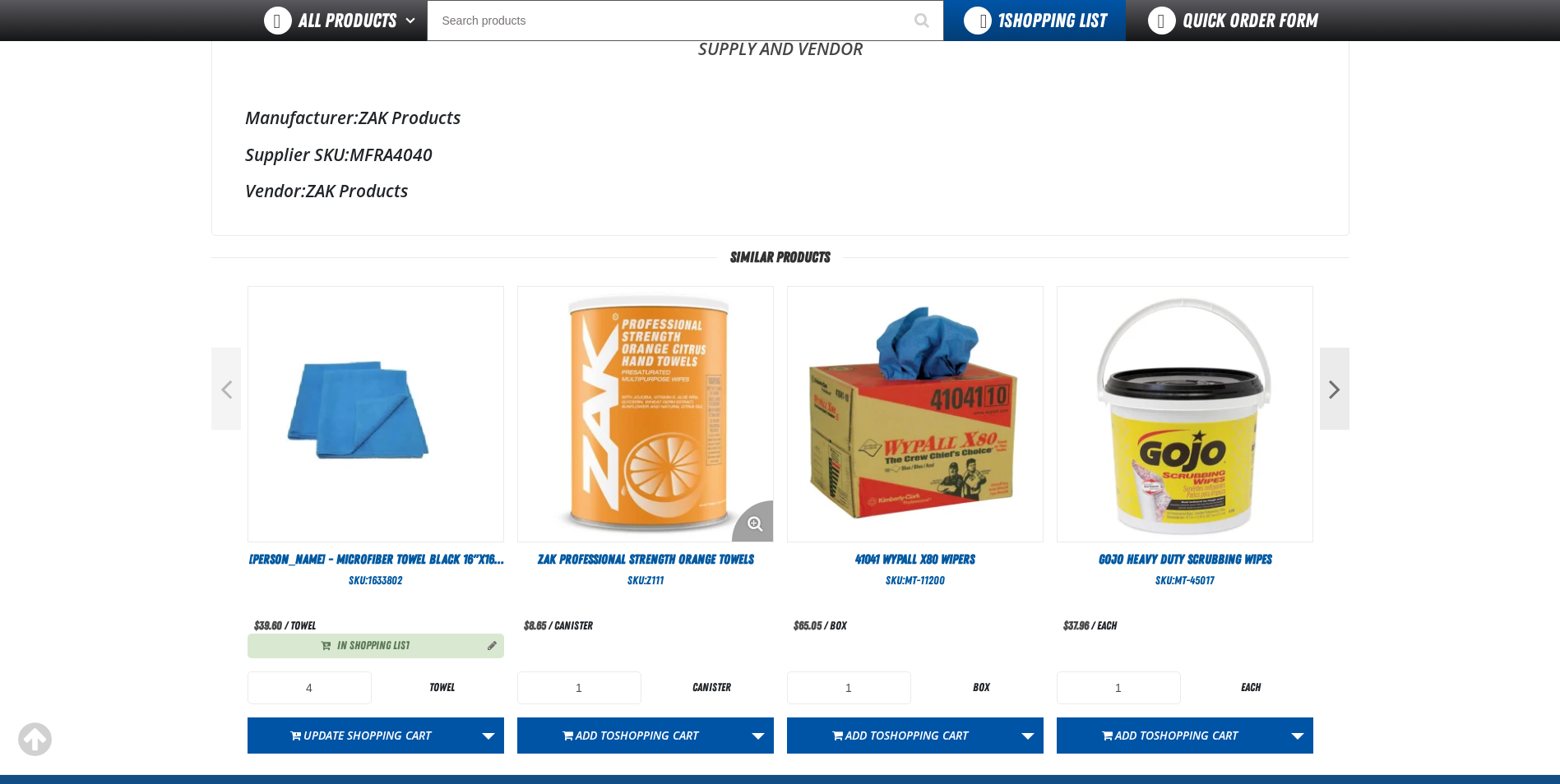
click at [628, 449] on img "View Details of the ZAK Professional Strength Orange Towels" at bounding box center [645, 414] width 255 height 255
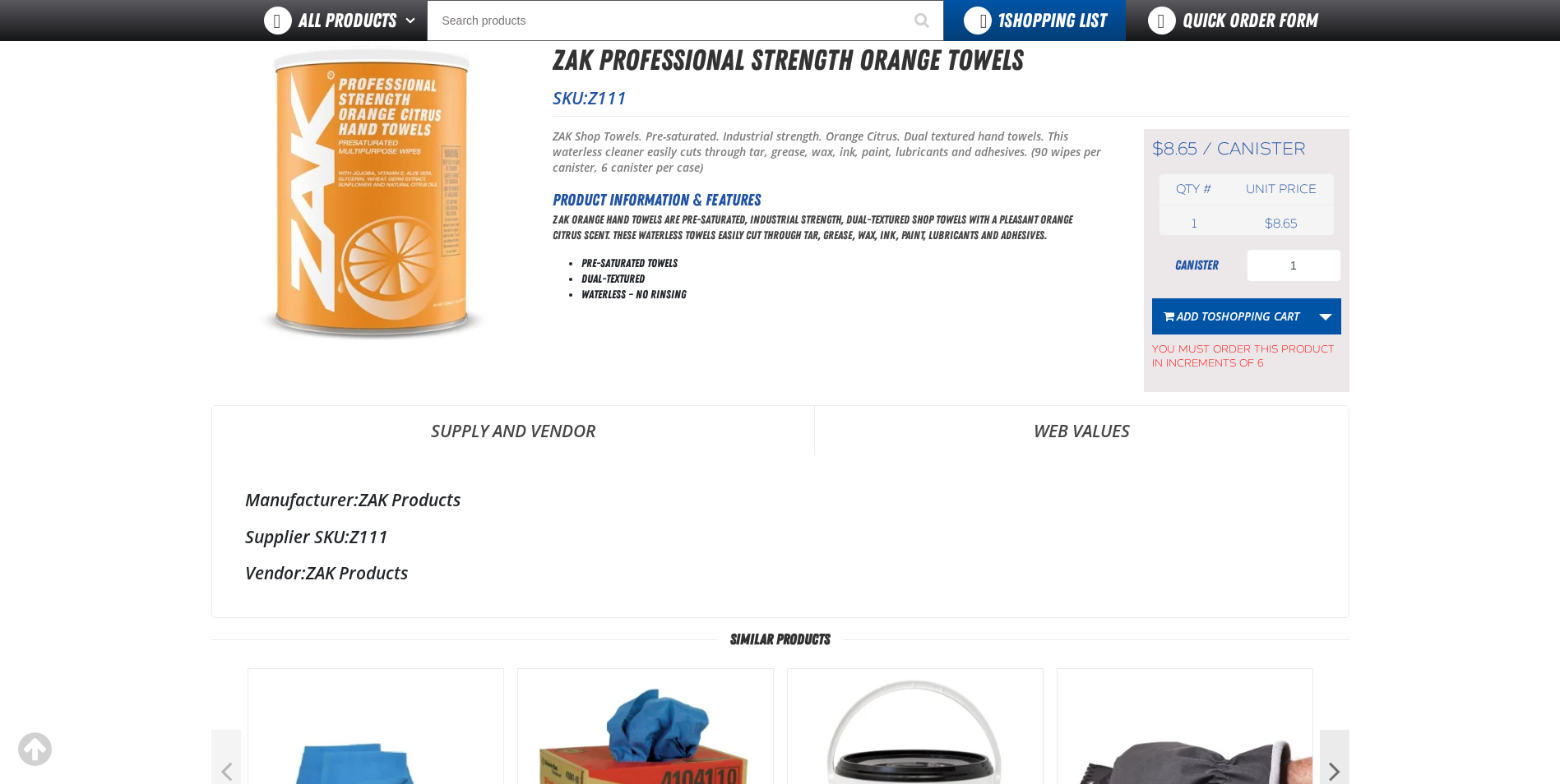
scroll to position [83, 0]
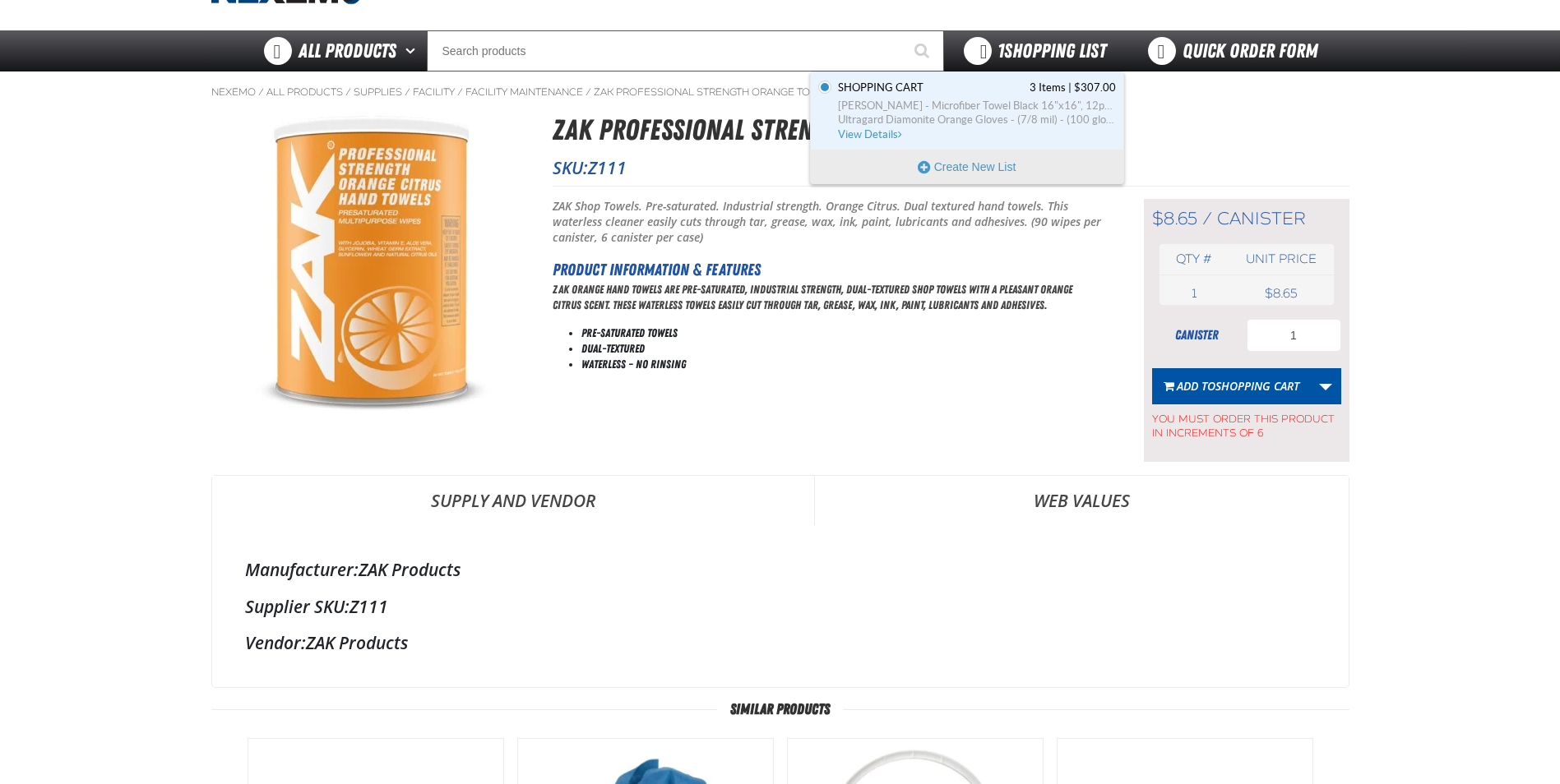
click at [1045, 54] on span "1 Shopping List" at bounding box center [1051, 51] width 109 height 23
click at [972, 90] on span "Shopping Cart 3 Items | $307.00" at bounding box center [977, 88] width 278 height 14
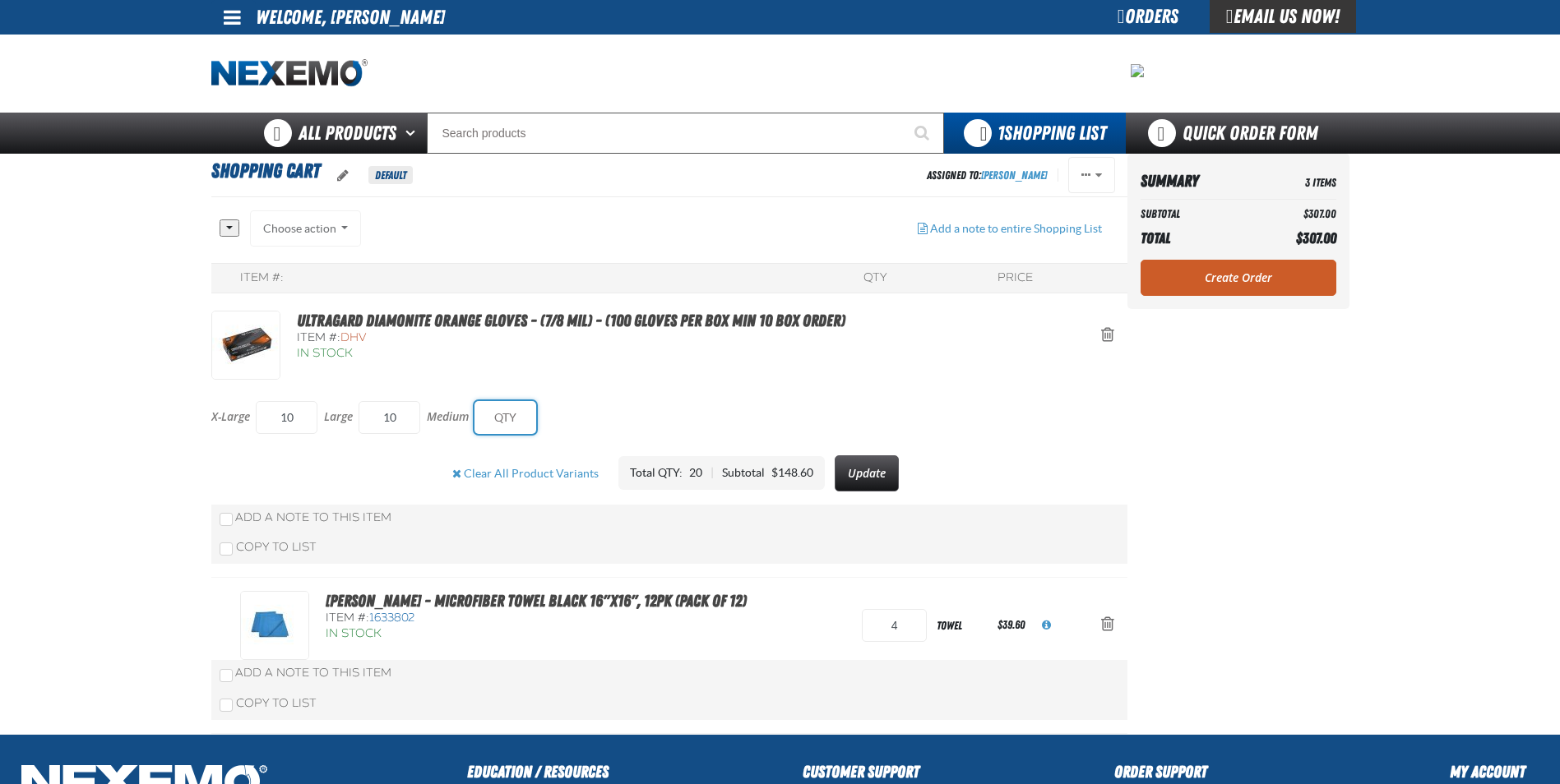
click at [490, 418] on input "text" at bounding box center [505, 417] width 62 height 33
type input "10"
click at [871, 478] on button "Update" at bounding box center [866, 474] width 64 height 36
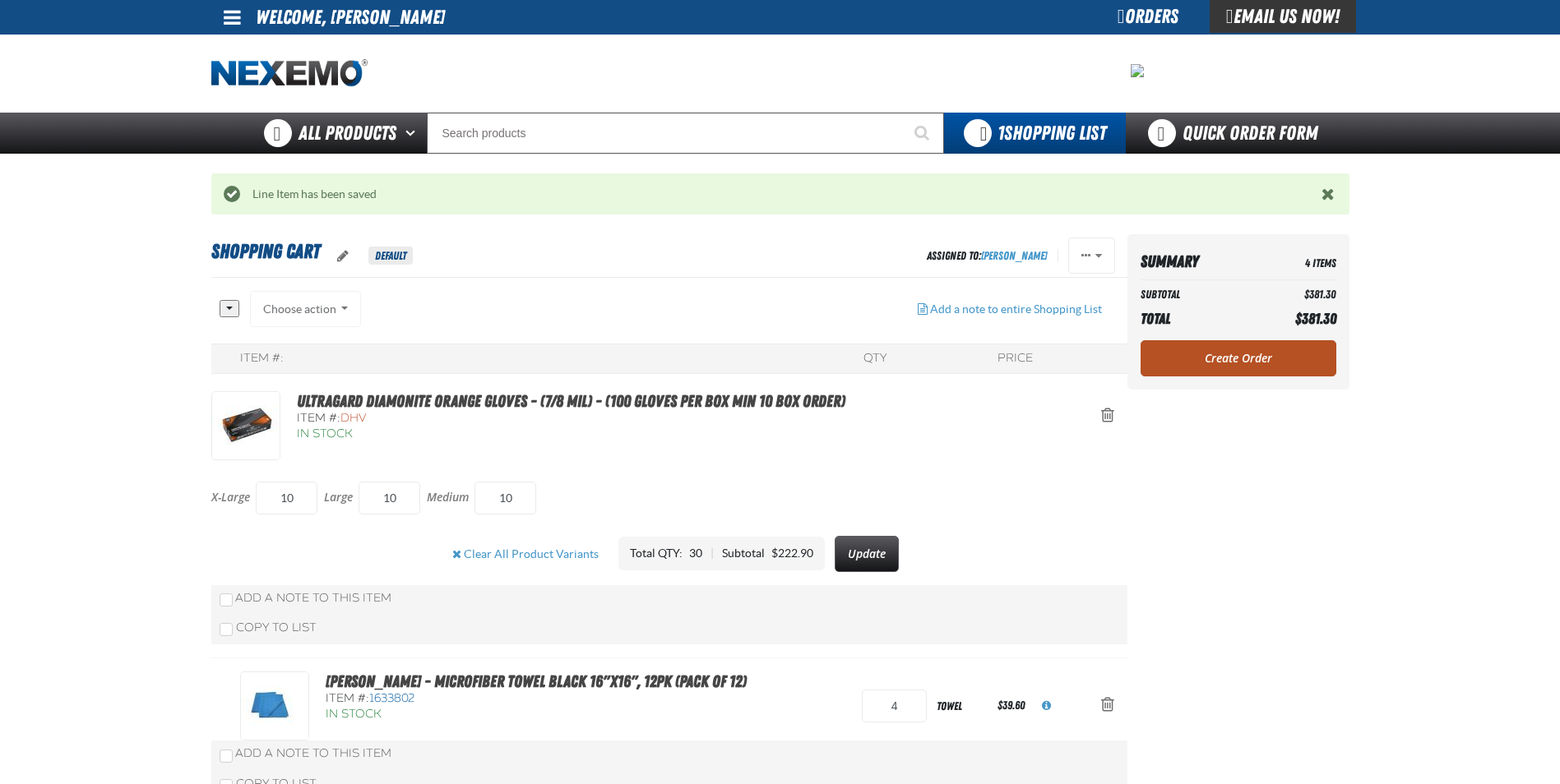
click at [1220, 358] on link "Create Order" at bounding box center [1238, 358] width 196 height 36
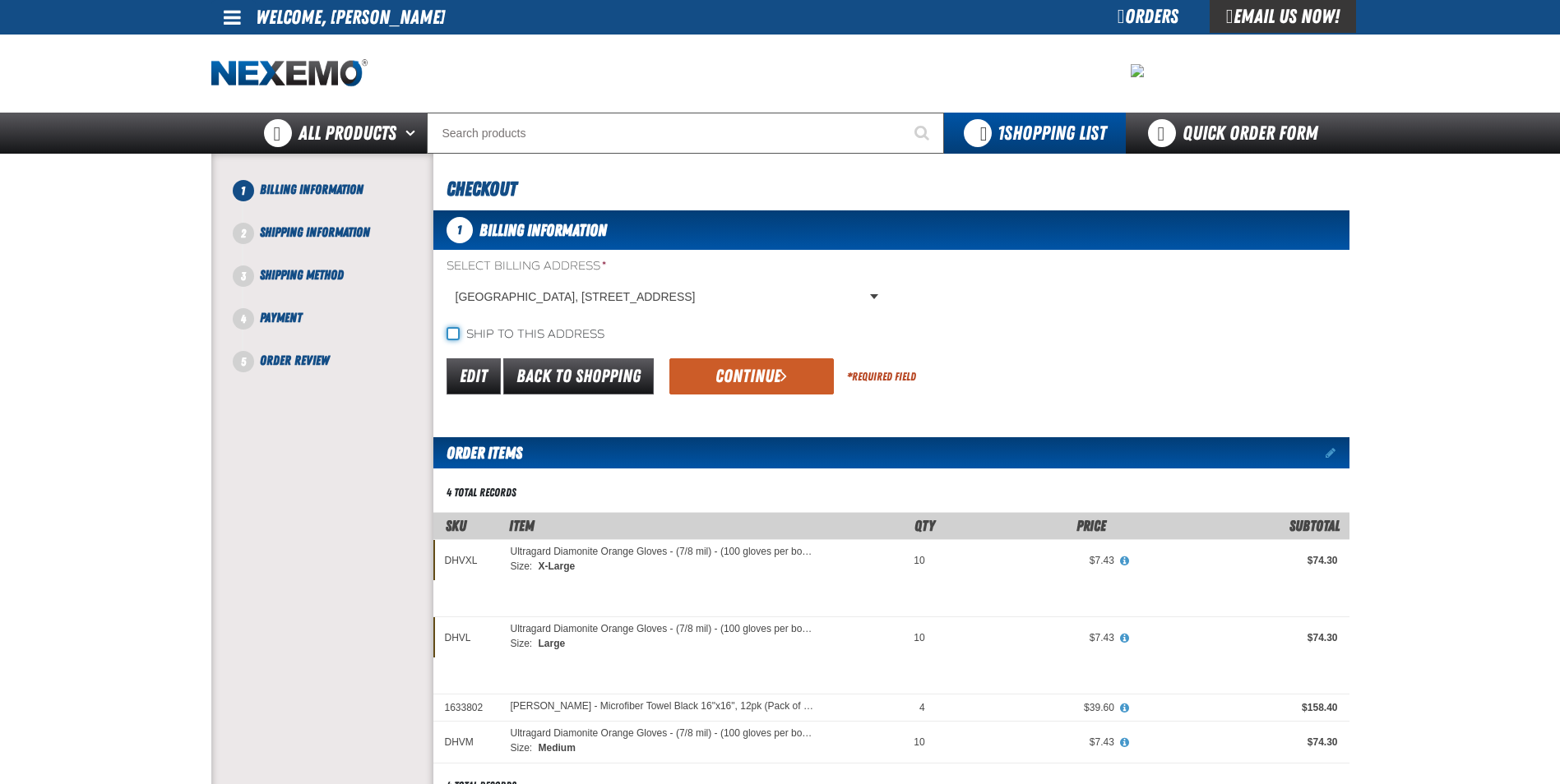
click at [451, 333] on input "Ship to this address" at bounding box center [453, 334] width 13 height 13
checkbox input "true"
click at [699, 385] on button "Continue" at bounding box center [751, 377] width 164 height 36
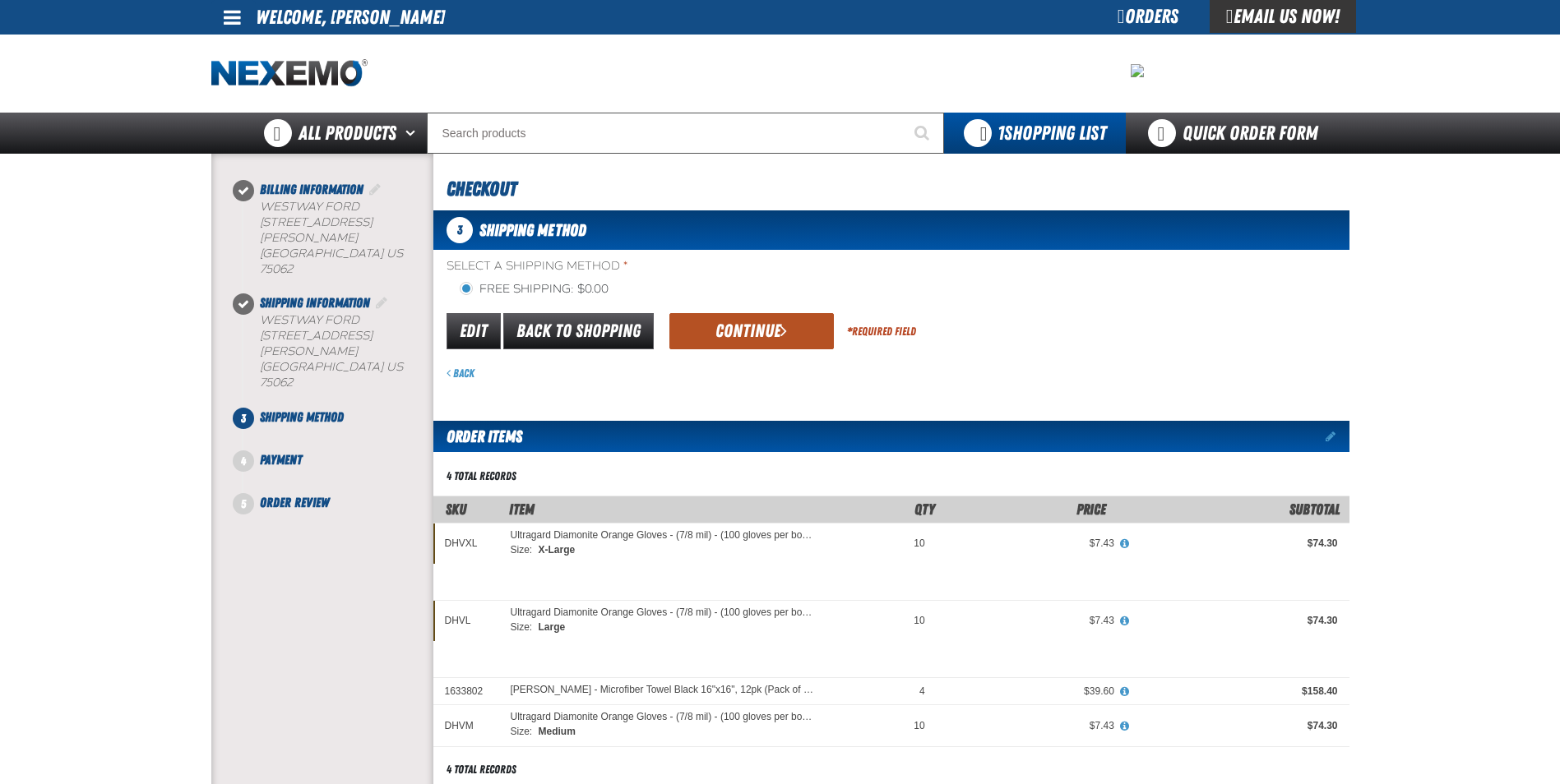
click at [735, 339] on button "Continue" at bounding box center [751, 331] width 164 height 36
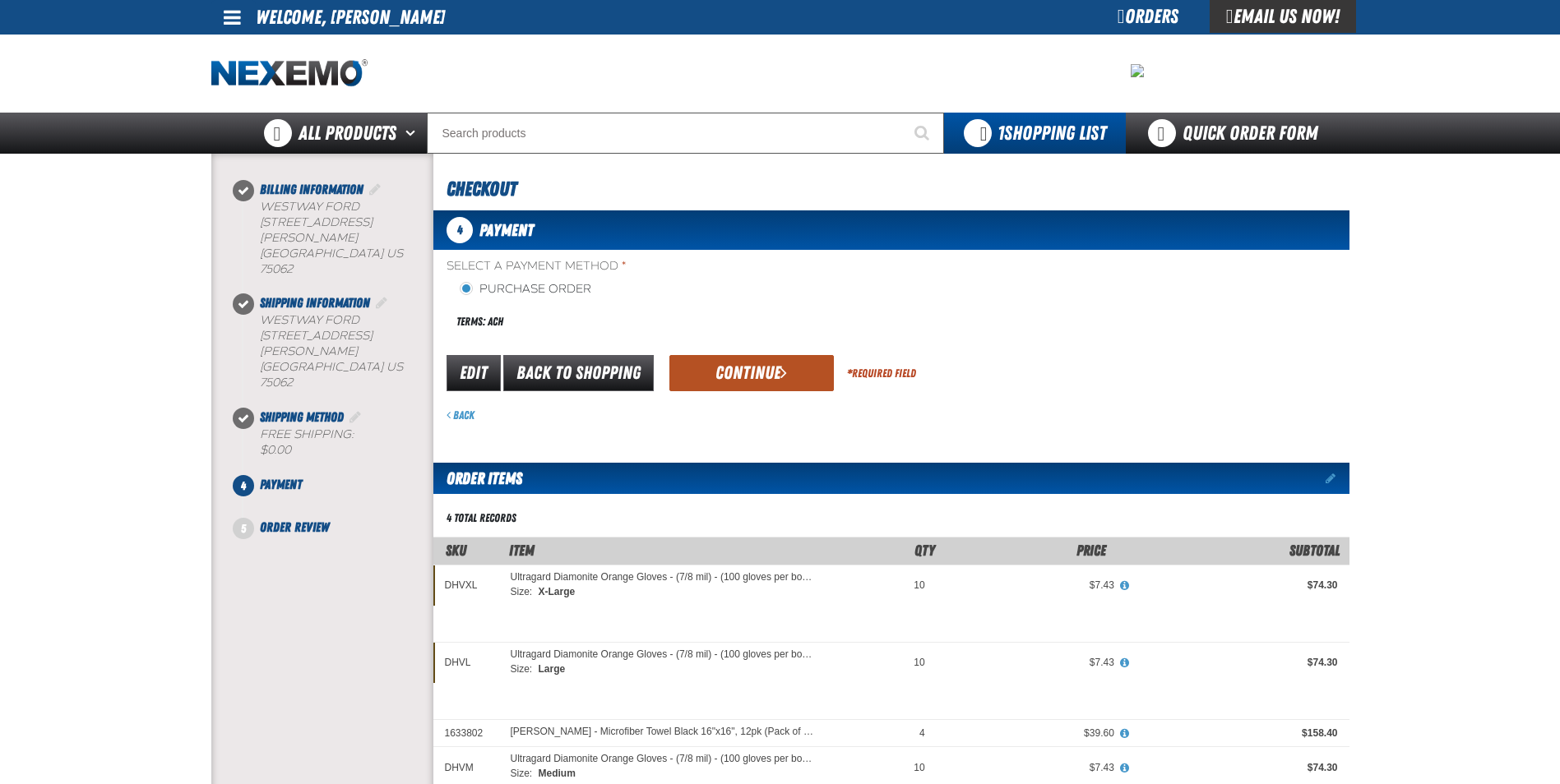
click at [729, 364] on button "Continue" at bounding box center [751, 373] width 164 height 36
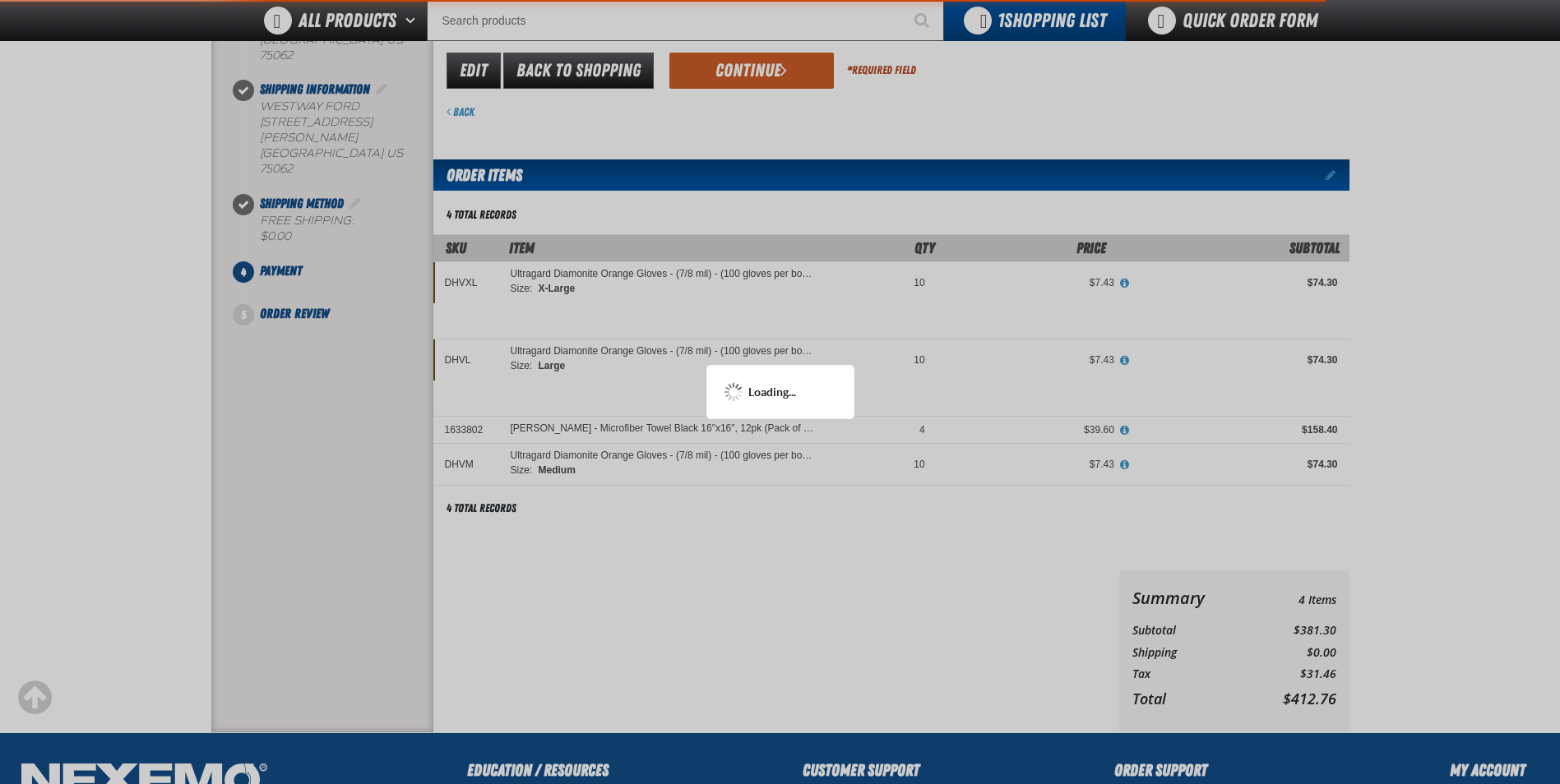
scroll to position [435, 0]
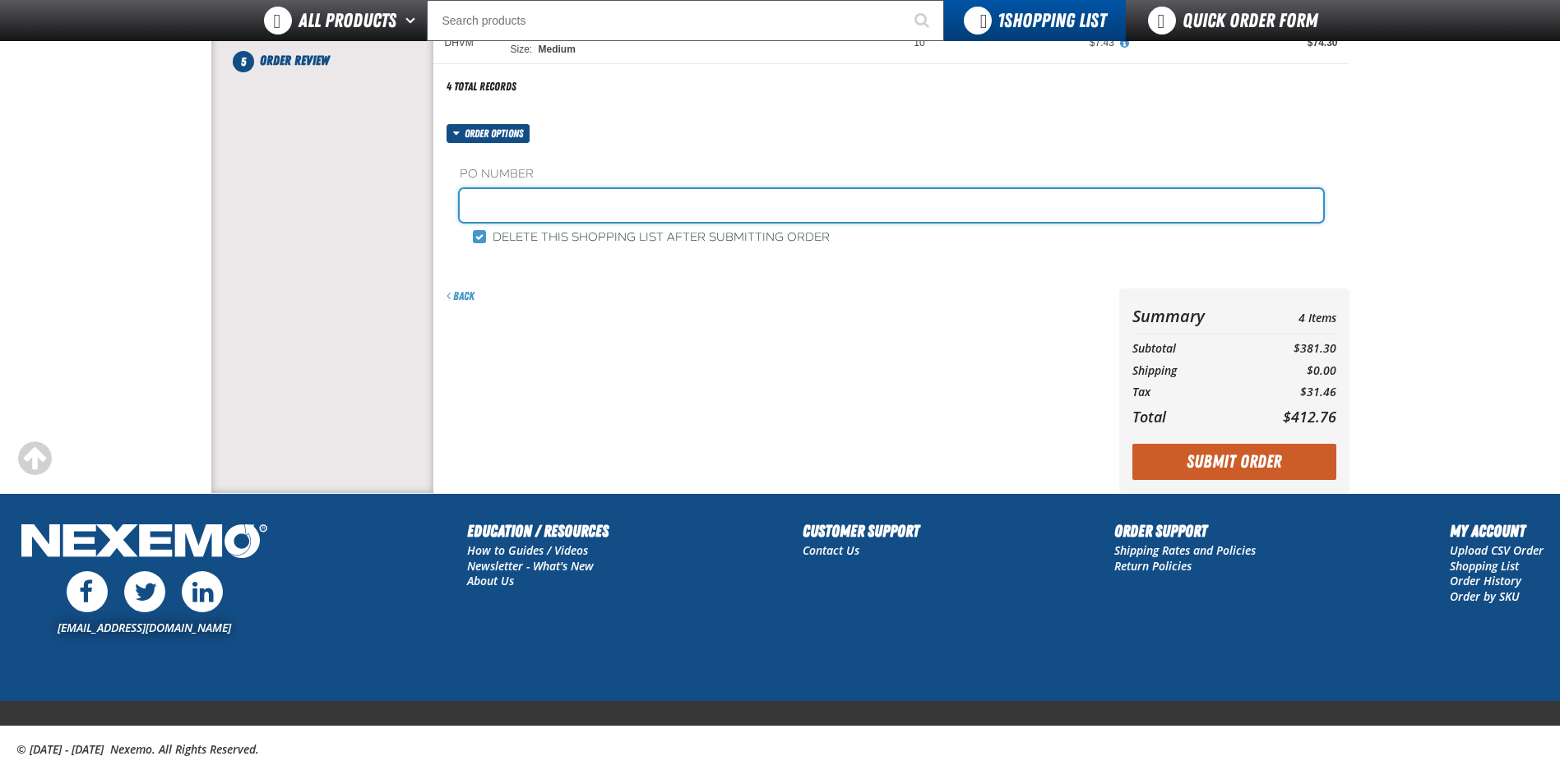
click at [527, 212] on input "text" at bounding box center [891, 205] width 863 height 33
type input "SHOP SUPPLIES"
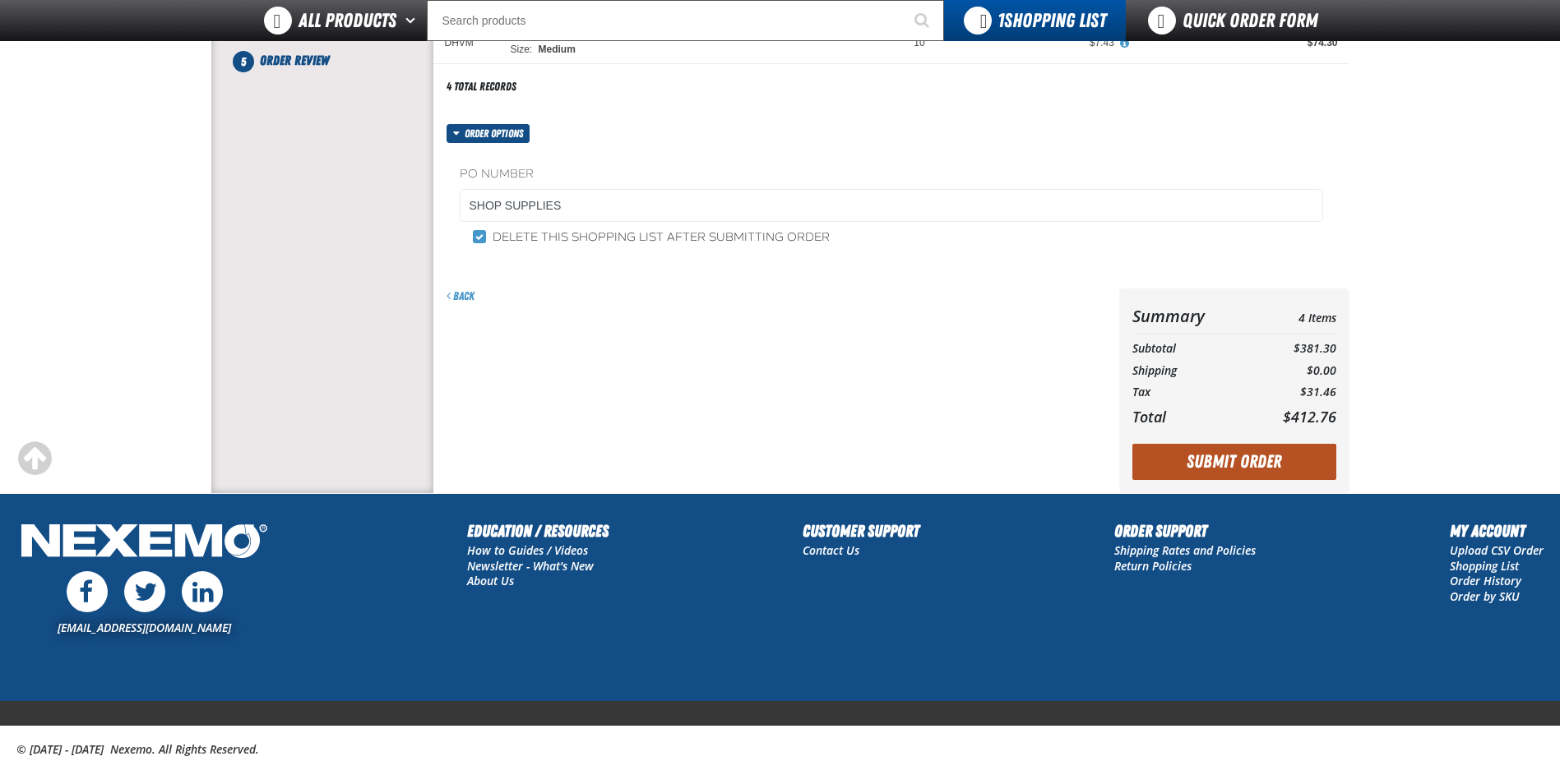
drag, startPoint x: 1193, startPoint y: 468, endPoint x: 1190, endPoint y: 478, distance: 10.4
click at [1197, 469] on button "Submit Order" at bounding box center [1233, 462] width 204 height 36
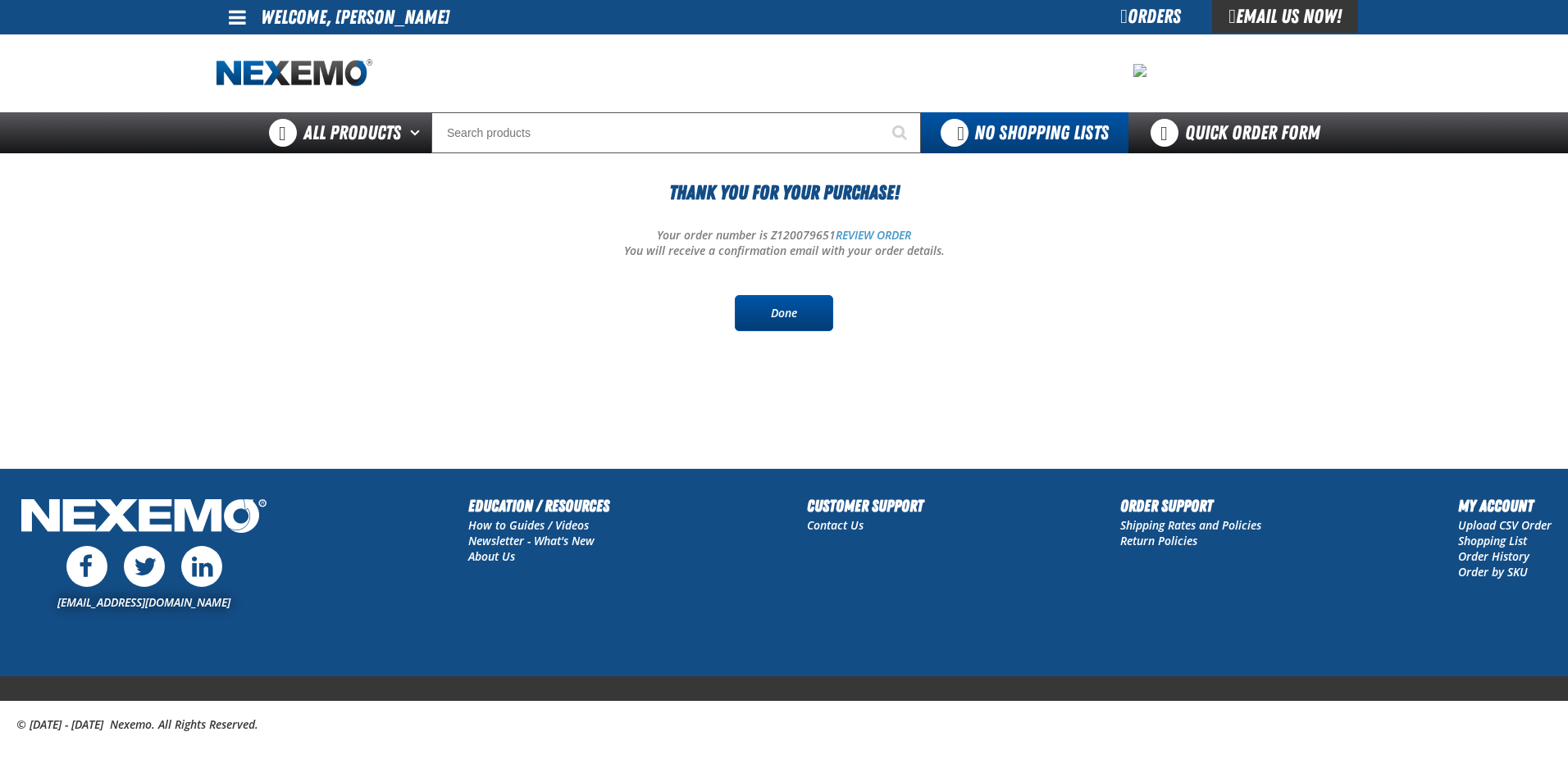
click at [784, 317] on link "Done" at bounding box center [784, 313] width 98 height 36
